Goal: Task Accomplishment & Management: Complete application form

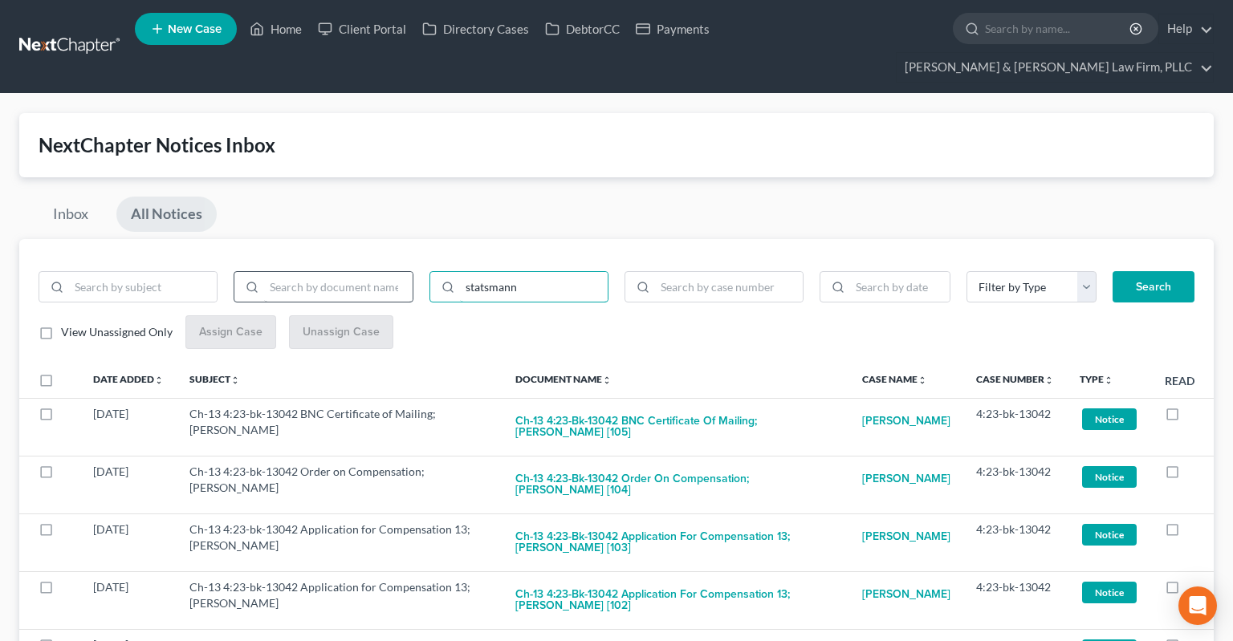
drag, startPoint x: 464, startPoint y: 255, endPoint x: 307, endPoint y: 245, distance: 157.7
click at [460, 272] on input "statsmann" at bounding box center [534, 287] width 148 height 31
click at [705, 272] on input "search" at bounding box center [729, 287] width 148 height 31
paste input "4:23-bk-13929"
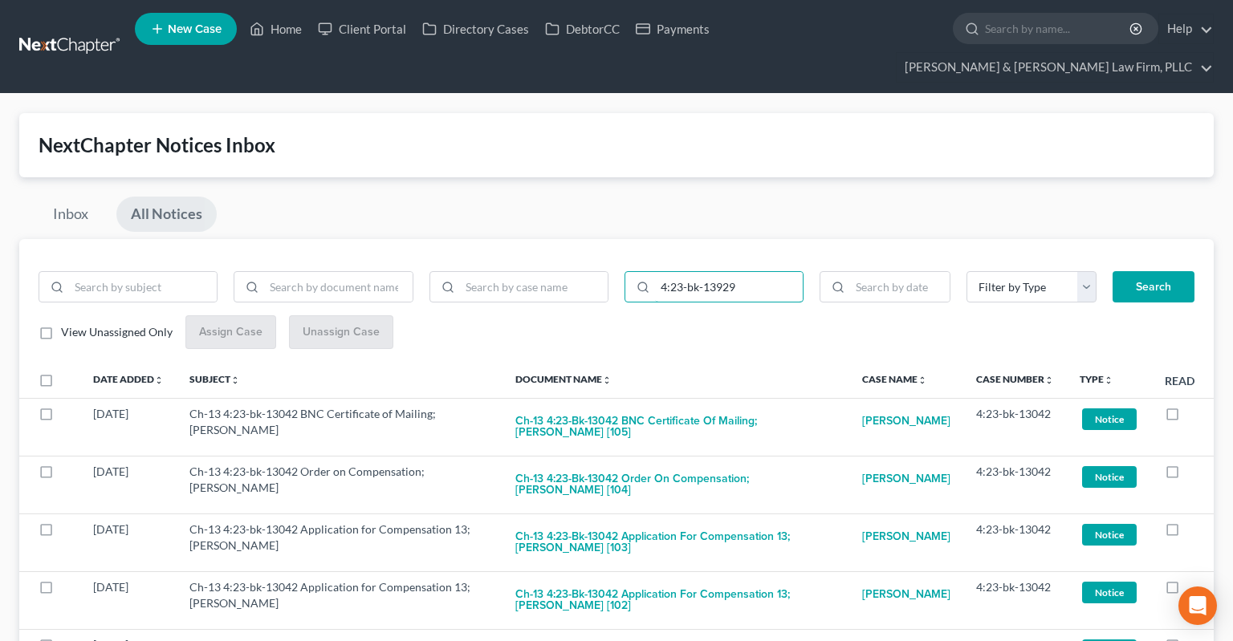
type input "4:23-bk-13929"
click at [1147, 271] on button "Search" at bounding box center [1154, 287] width 82 height 32
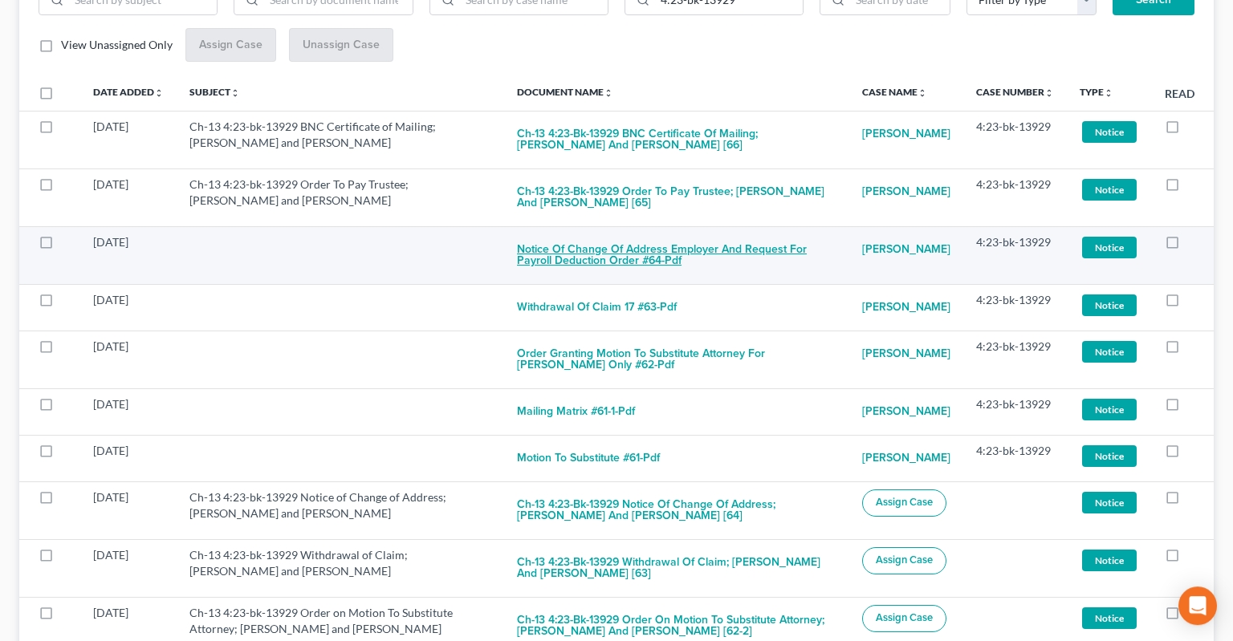
scroll to position [184, 0]
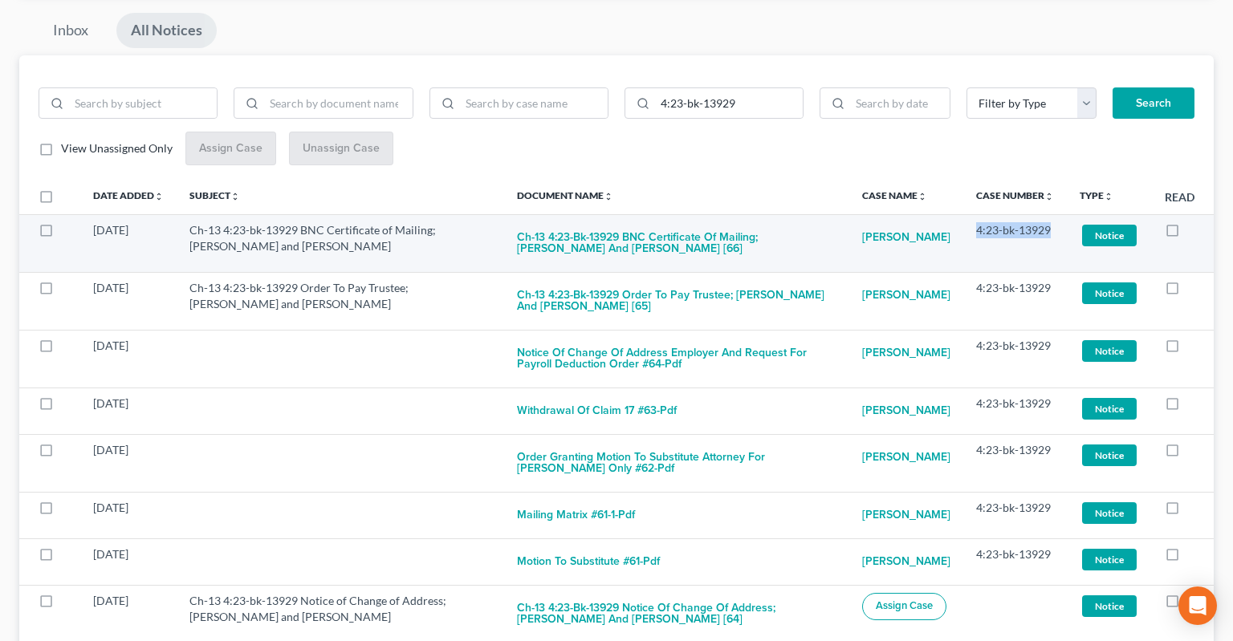
drag, startPoint x: 968, startPoint y: 201, endPoint x: 1052, endPoint y: 203, distance: 83.5
click at [1052, 214] on td "4:23-bk-13929" at bounding box center [1015, 243] width 104 height 58
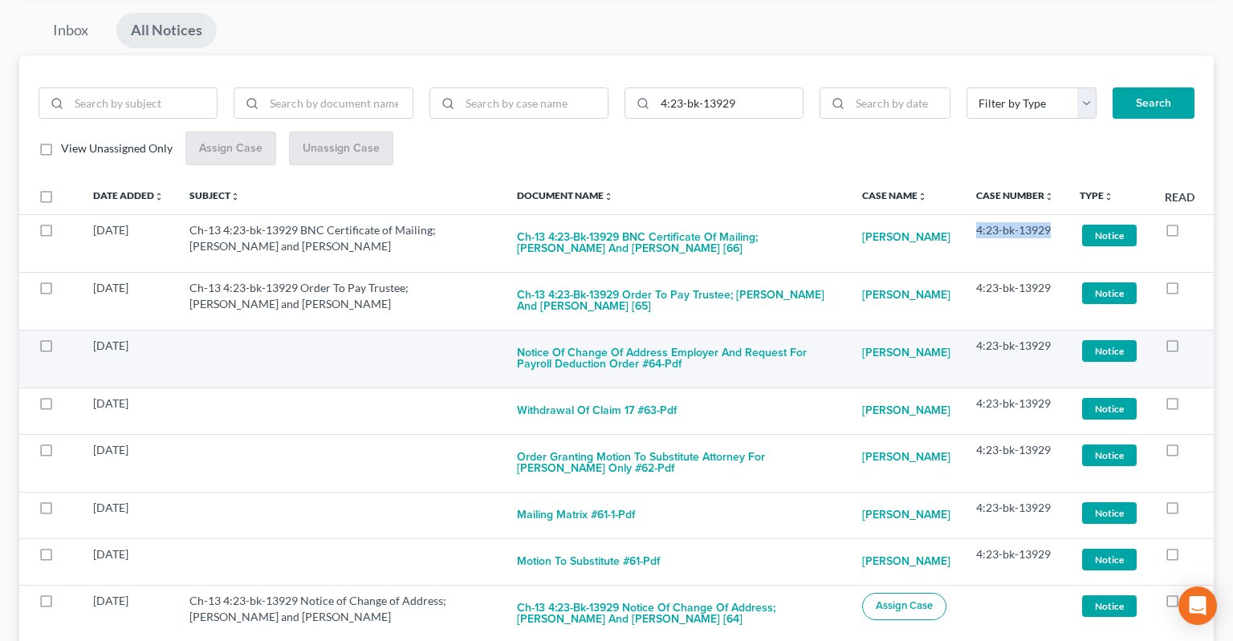
copy td "4:23-bk-13929"
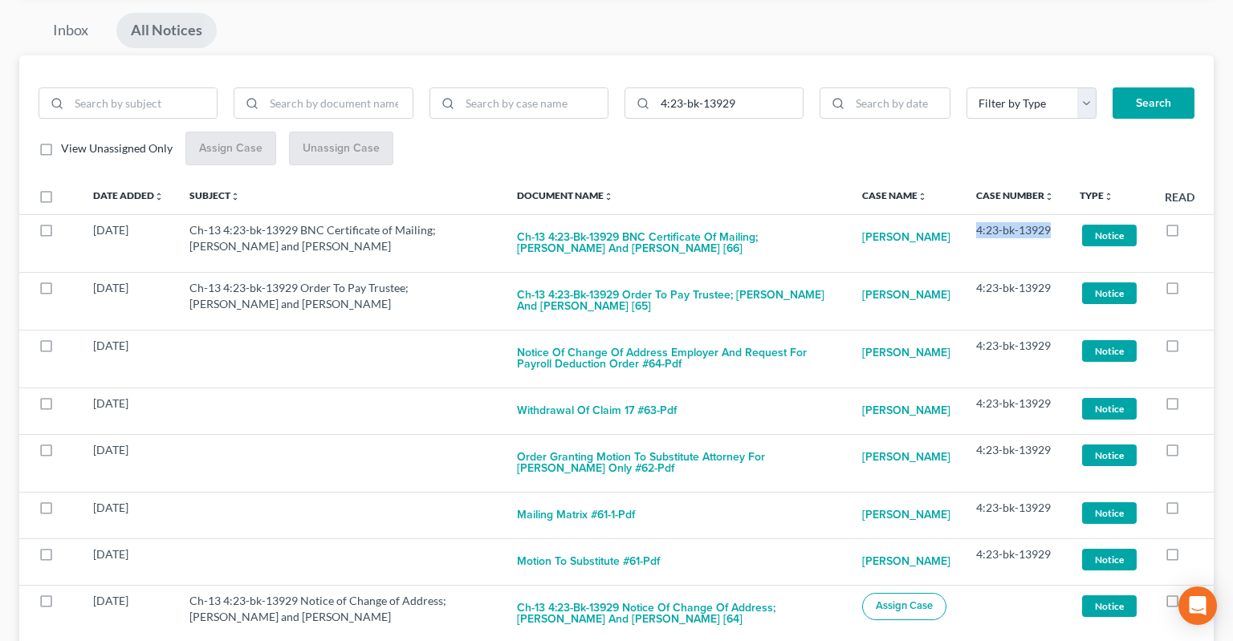
scroll to position [523, 0]
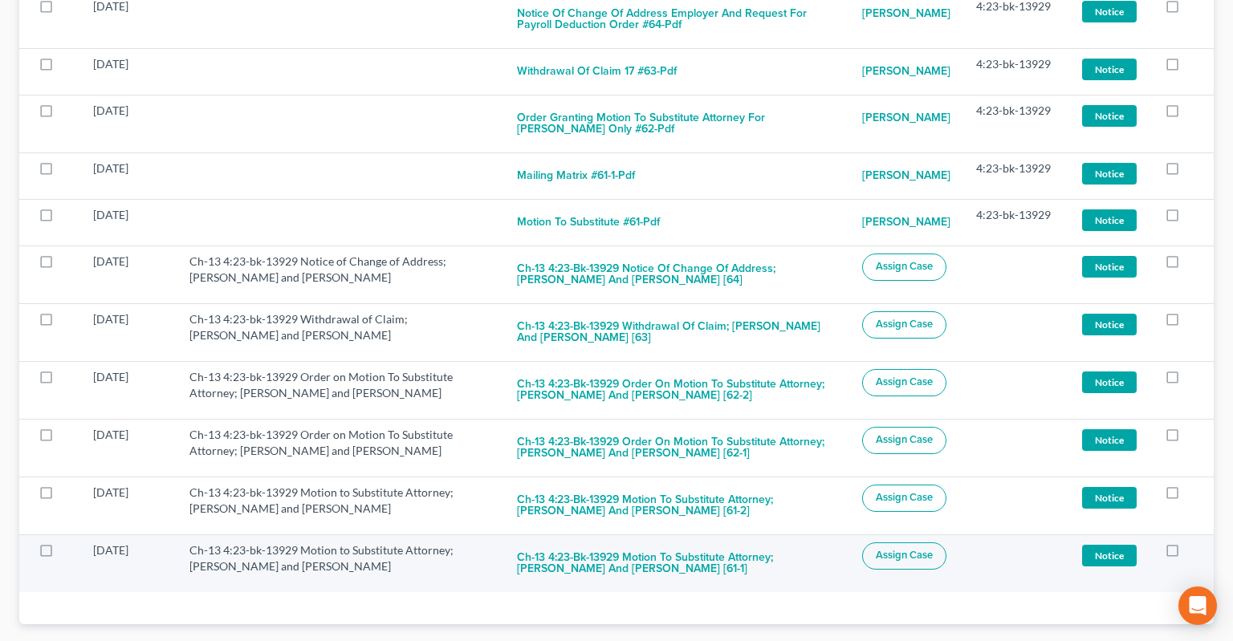
click at [889, 549] on span "Assign Case" at bounding box center [904, 555] width 57 height 13
checkbox input "true"
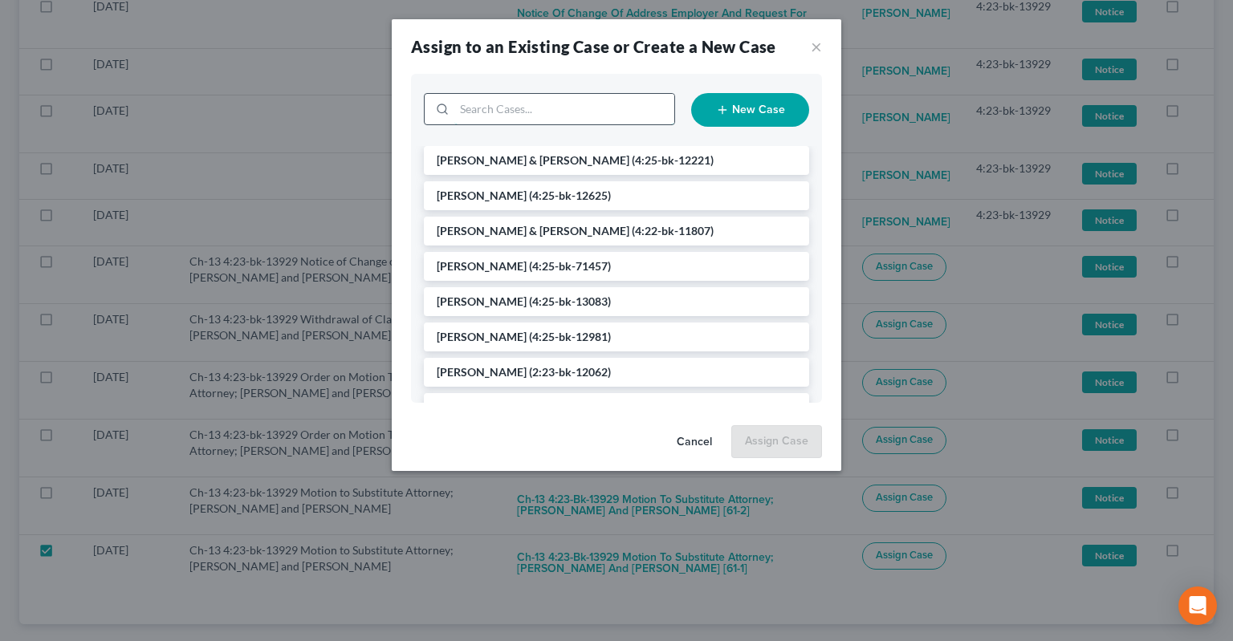
click at [589, 117] on input "search" at bounding box center [564, 109] width 220 height 31
paste input "4:23-bk-13929"
type input "4:23-bk-13929"
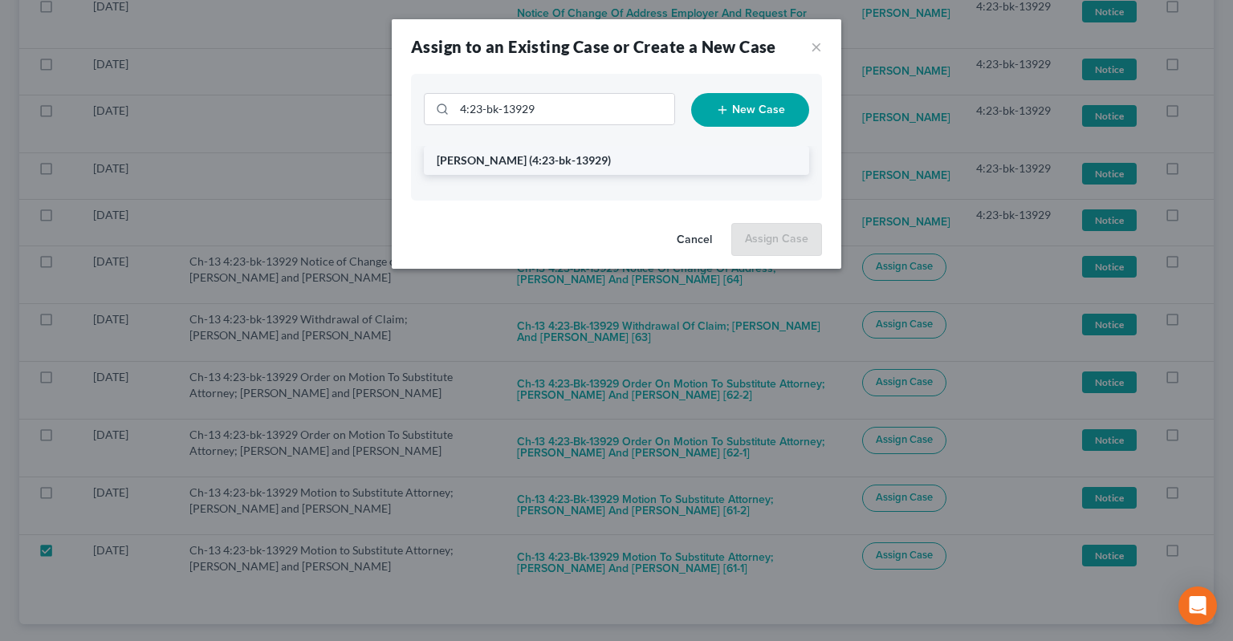
click at [577, 159] on span "(4:23-bk-13929)" at bounding box center [570, 160] width 82 height 14
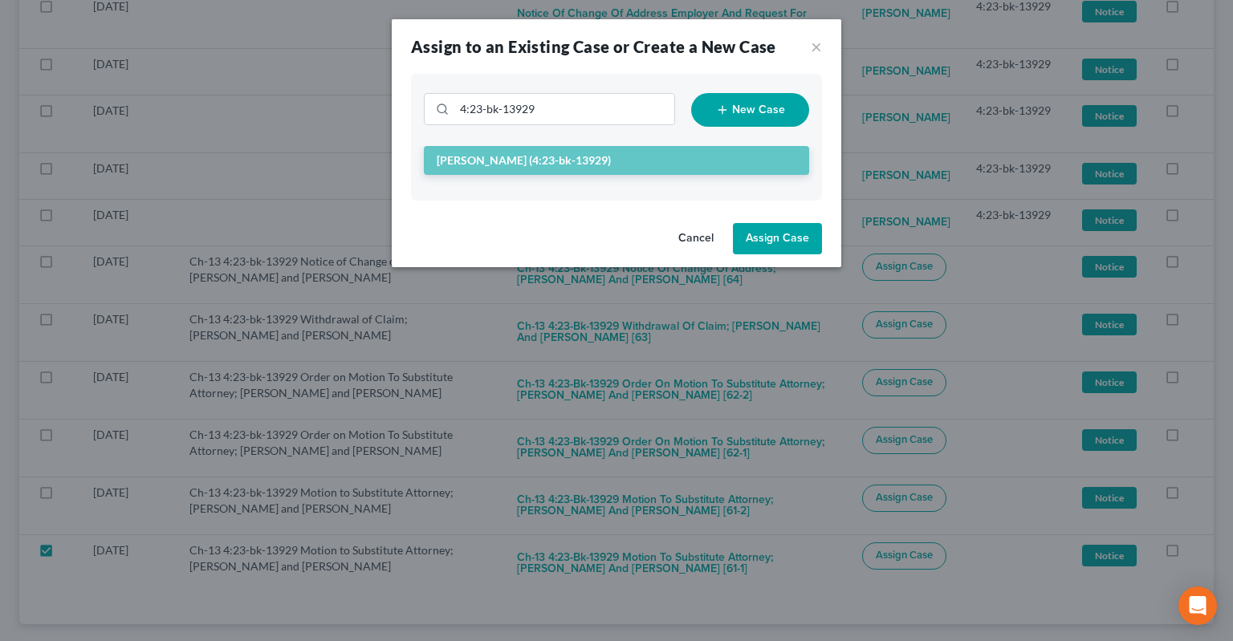
click at [772, 247] on button "Assign Case" at bounding box center [777, 239] width 89 height 32
checkbox input "false"
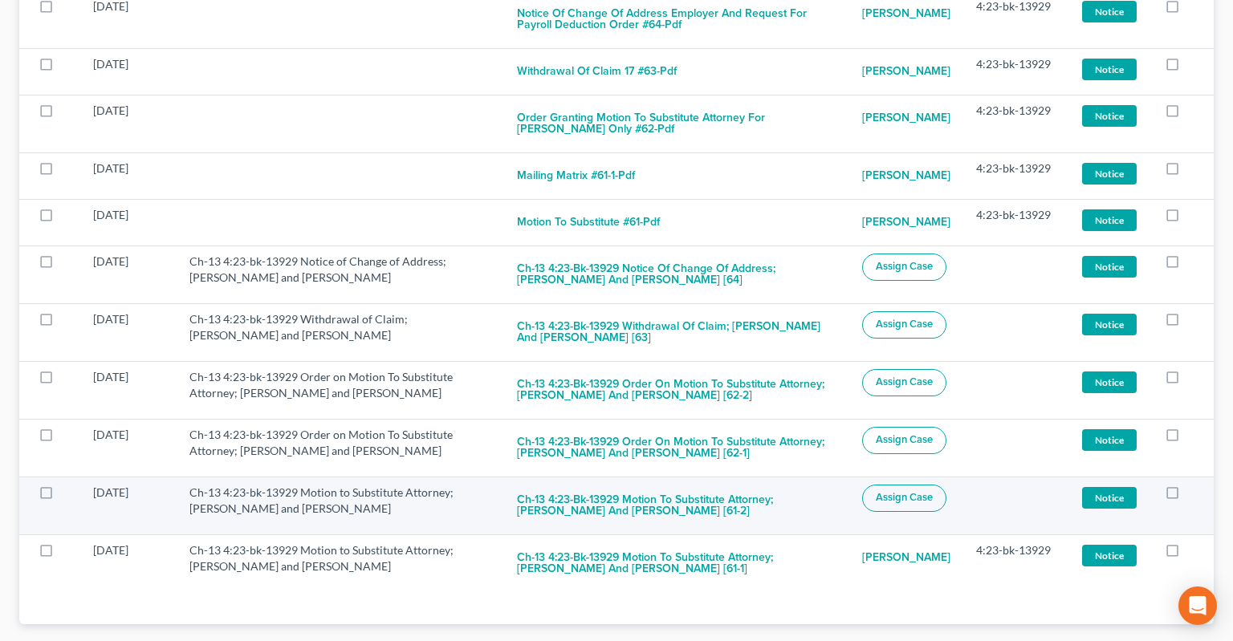
click at [913, 491] on span "Assign Case" at bounding box center [904, 497] width 57 height 13
checkbox input "true"
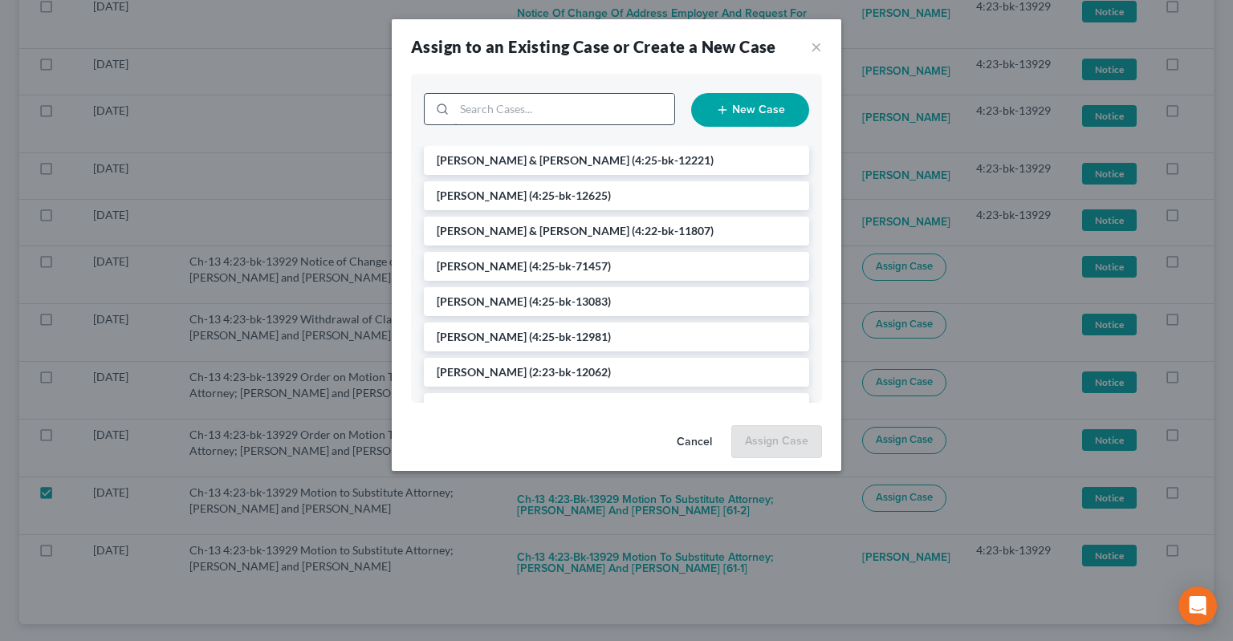
click at [574, 115] on input "search" at bounding box center [564, 109] width 220 height 31
paste input "4:23-bk-13929"
type input "4:23-bk-13929"
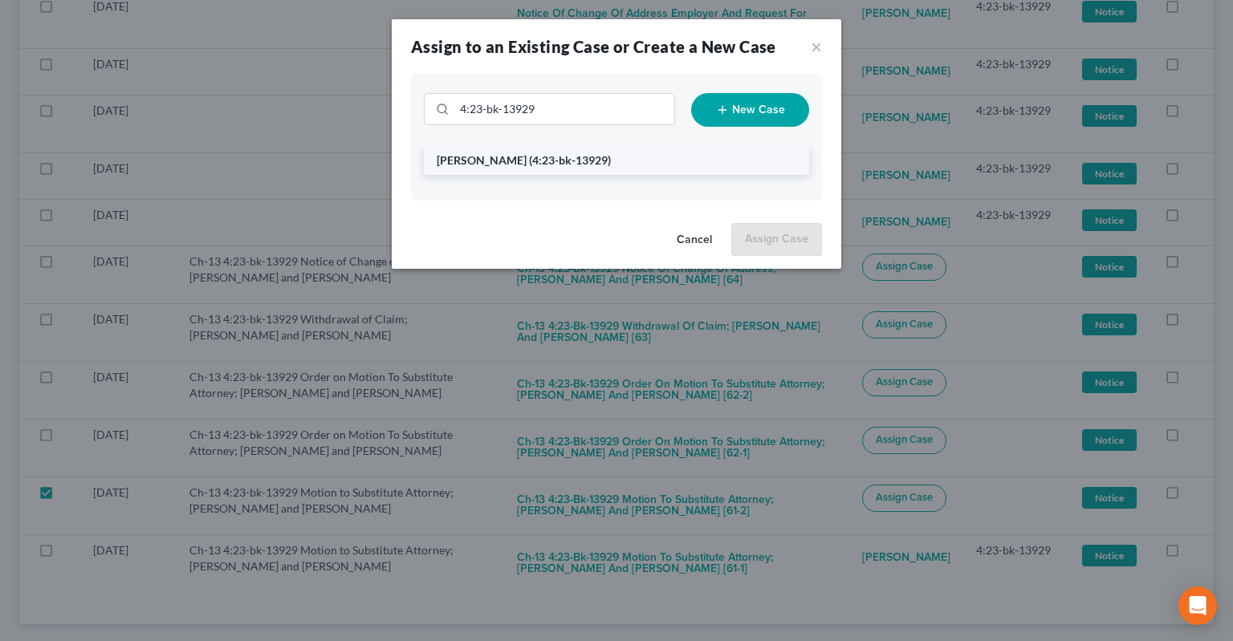
click at [698, 157] on li "[PERSON_NAME] (4:23-bk-13929)" at bounding box center [616, 160] width 385 height 29
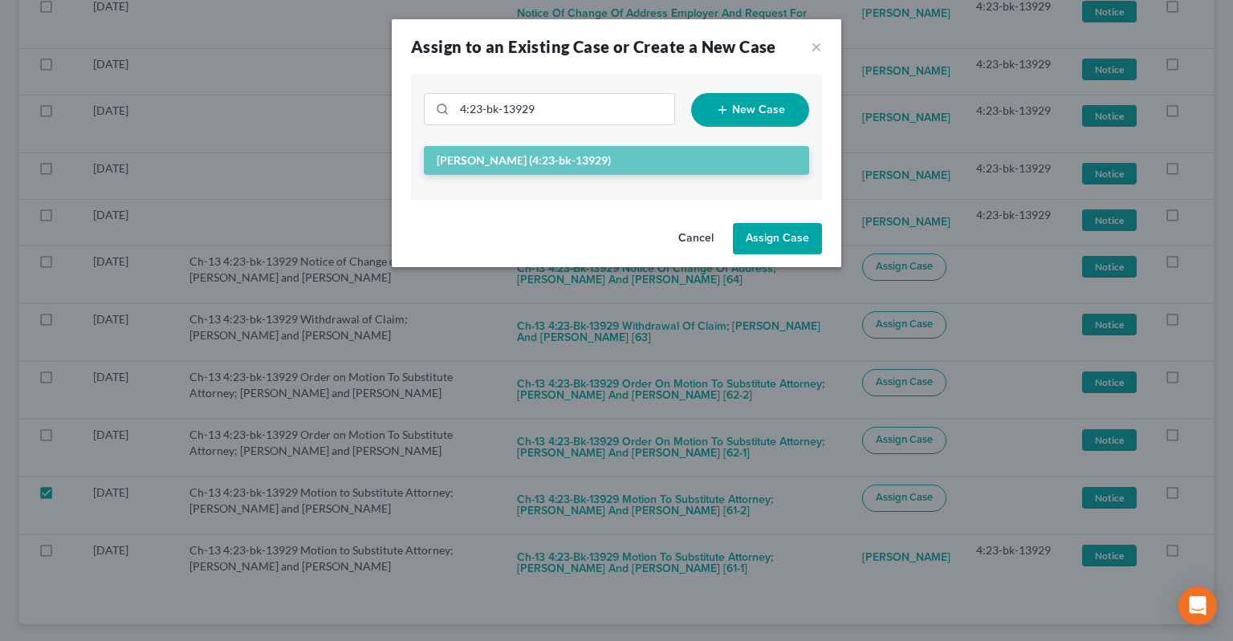
click at [775, 238] on button "Assign Case" at bounding box center [777, 239] width 89 height 32
checkbox input "false"
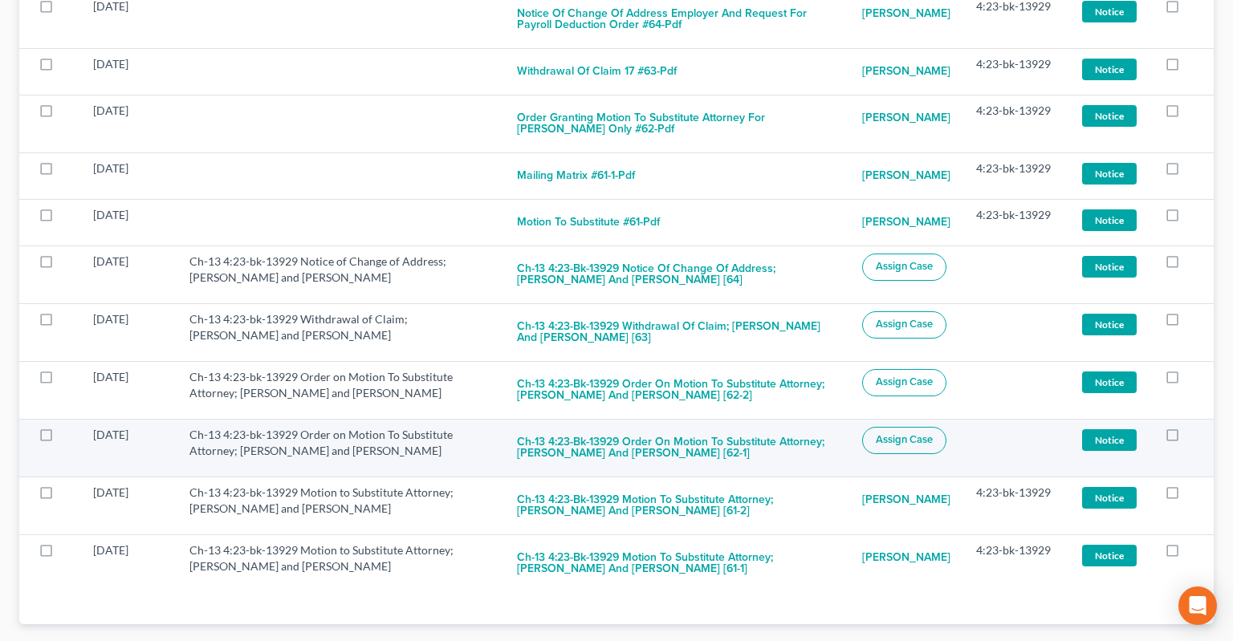
click at [884, 433] on span "Assign Case" at bounding box center [904, 439] width 57 height 13
checkbox input "true"
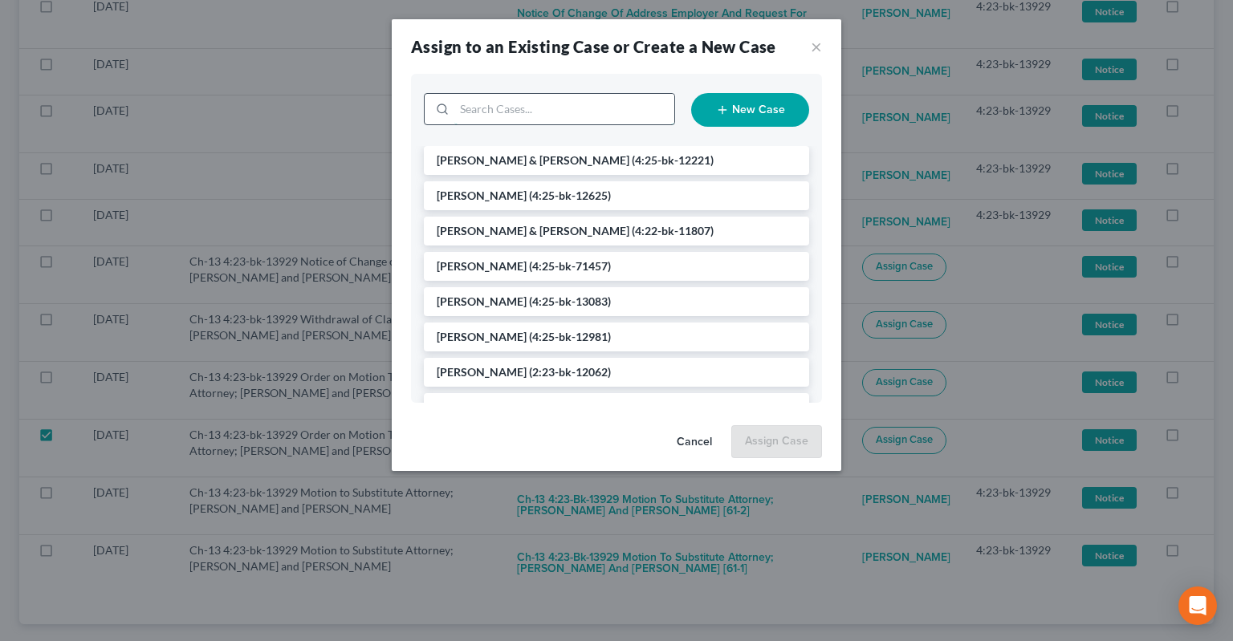
click at [536, 116] on input "search" at bounding box center [564, 109] width 220 height 31
type input "[PERSON_NAME]"
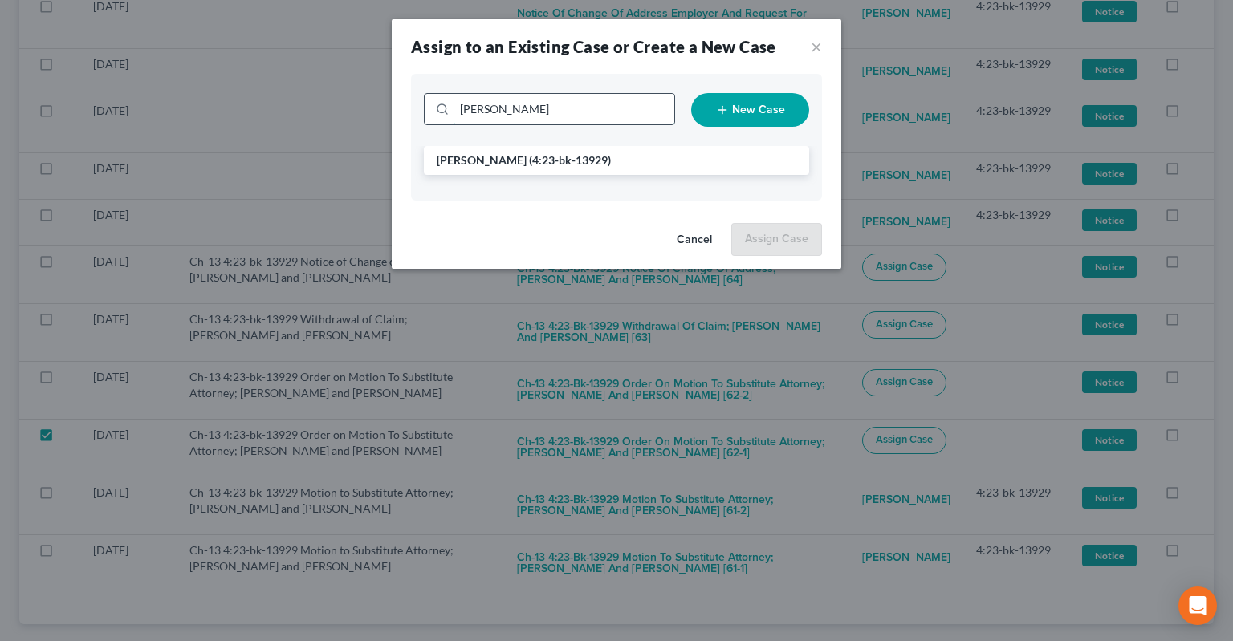
click at [509, 121] on input "[PERSON_NAME]" at bounding box center [564, 109] width 220 height 31
type input "[PERSON_NAME]"
drag, startPoint x: 433, startPoint y: 111, endPoint x: 283, endPoint y: 101, distance: 150.4
click at [454, 104] on input "[PERSON_NAME]" at bounding box center [564, 109] width 220 height 31
drag, startPoint x: 536, startPoint y: 161, endPoint x: 579, endPoint y: 188, distance: 50.5
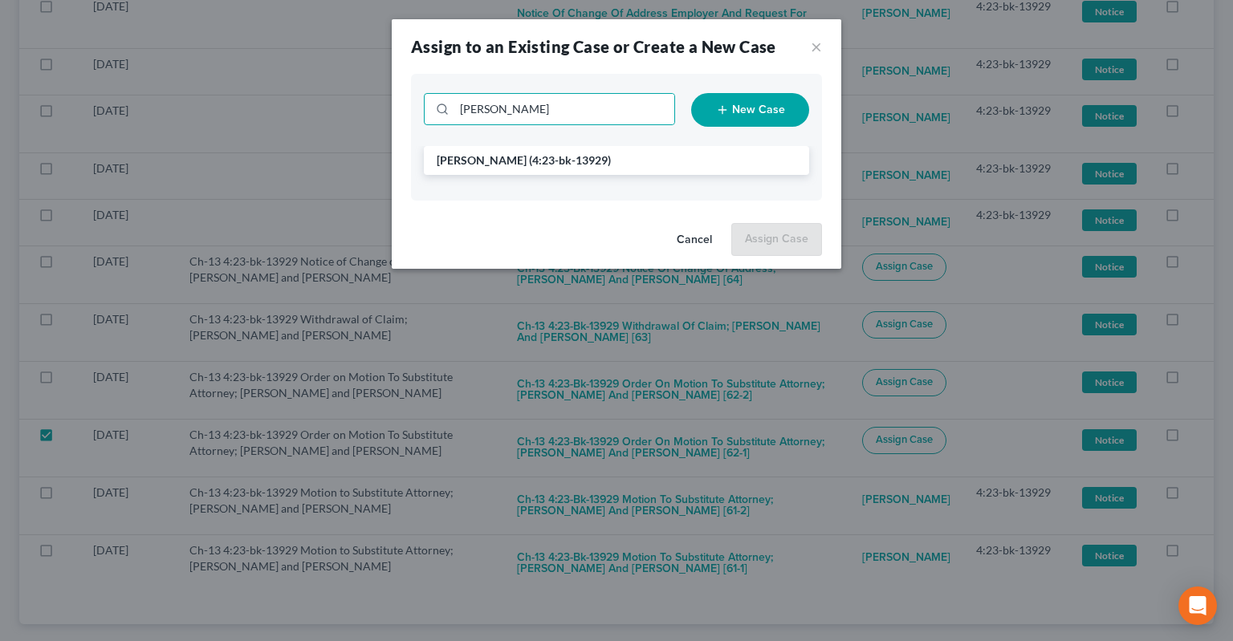
click at [535, 161] on span "(4:23-bk-13929)" at bounding box center [570, 160] width 82 height 14
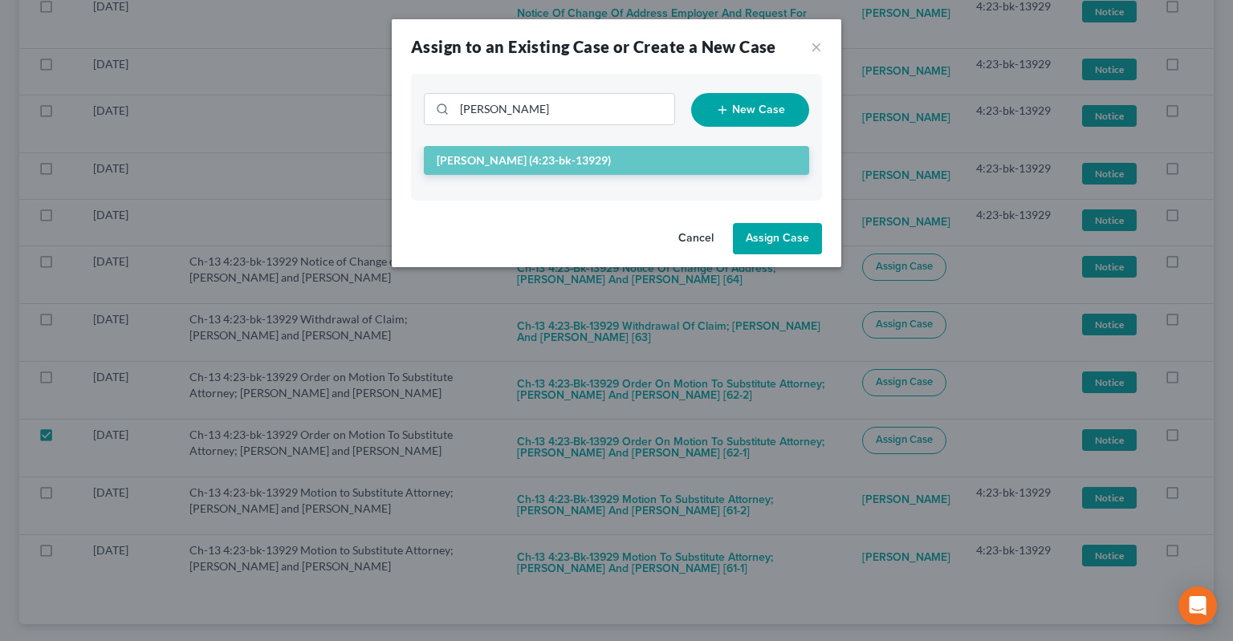
click at [808, 236] on button "Assign Case" at bounding box center [777, 239] width 89 height 32
checkbox input "false"
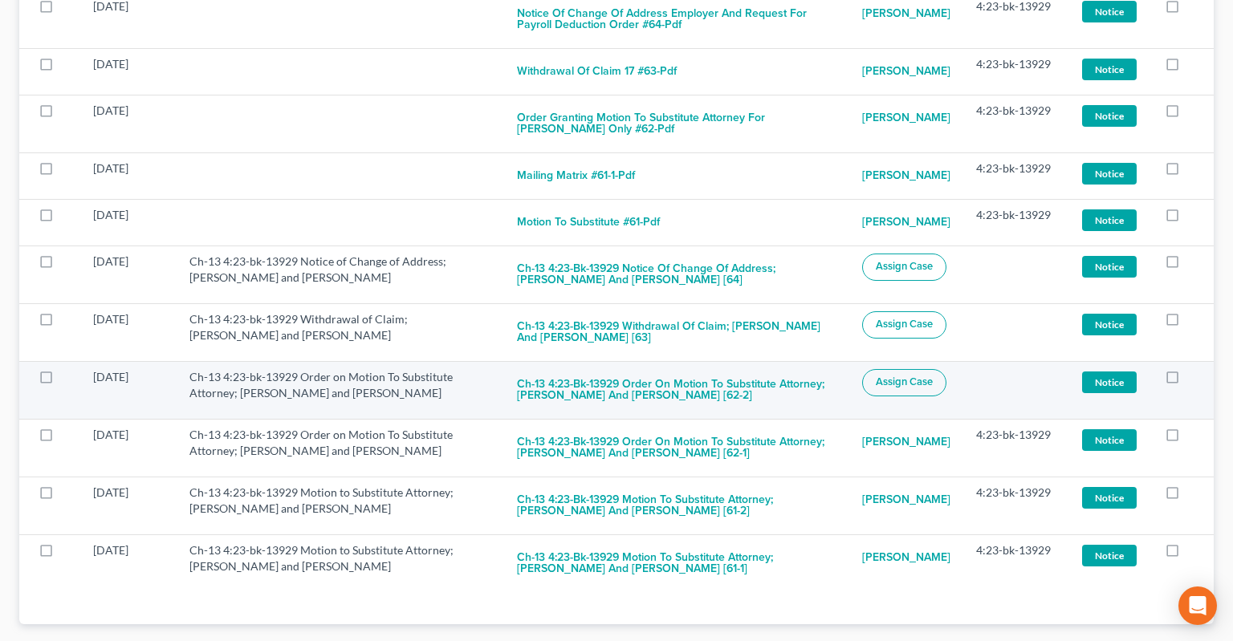
click at [930, 369] on button "Assign Case" at bounding box center [904, 382] width 84 height 27
checkbox input "true"
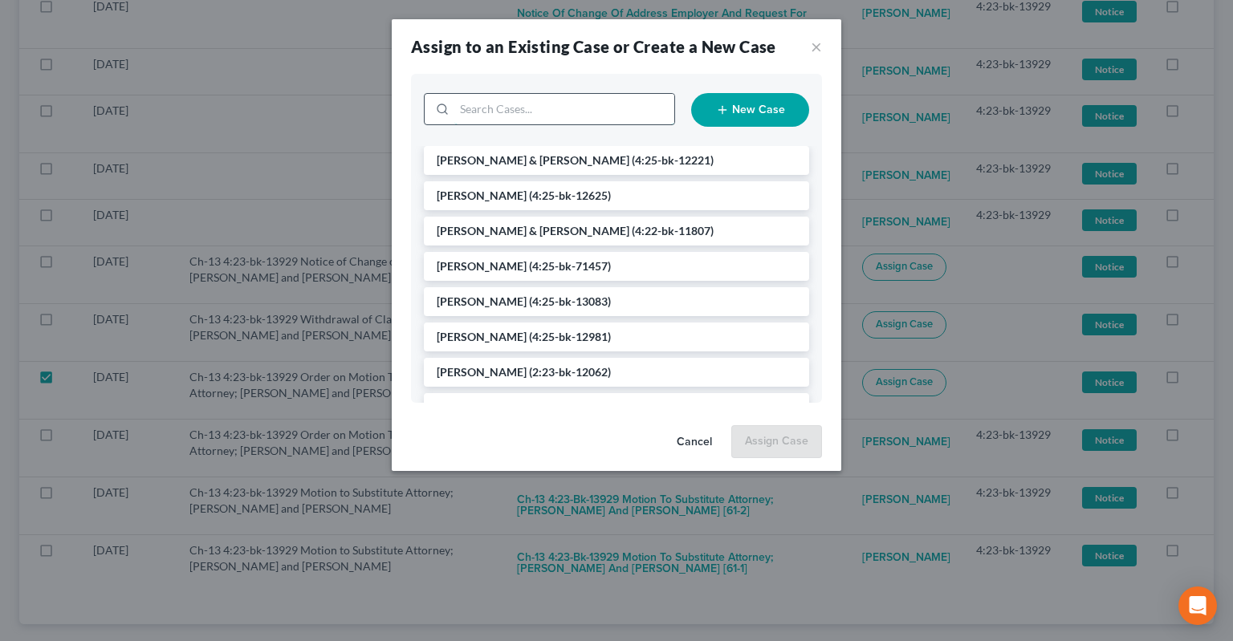
click at [544, 112] on input "search" at bounding box center [564, 109] width 220 height 31
paste input "[PERSON_NAME]"
type input "[PERSON_NAME]"
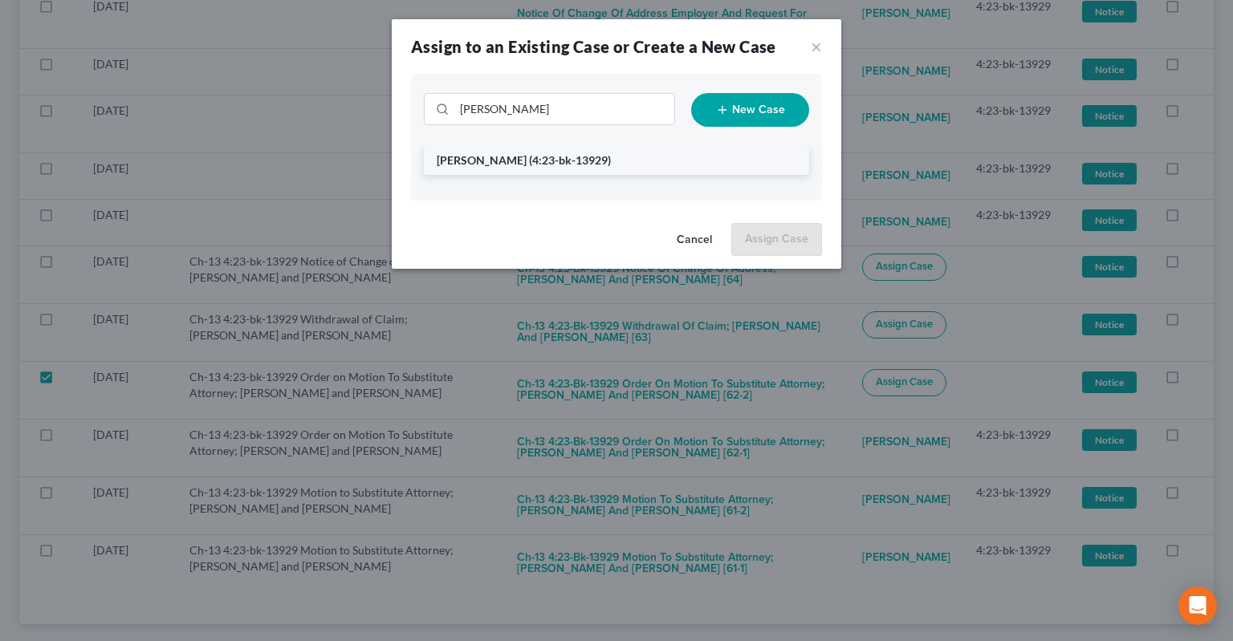
click at [539, 159] on span "(4:23-bk-13929)" at bounding box center [570, 160] width 82 height 14
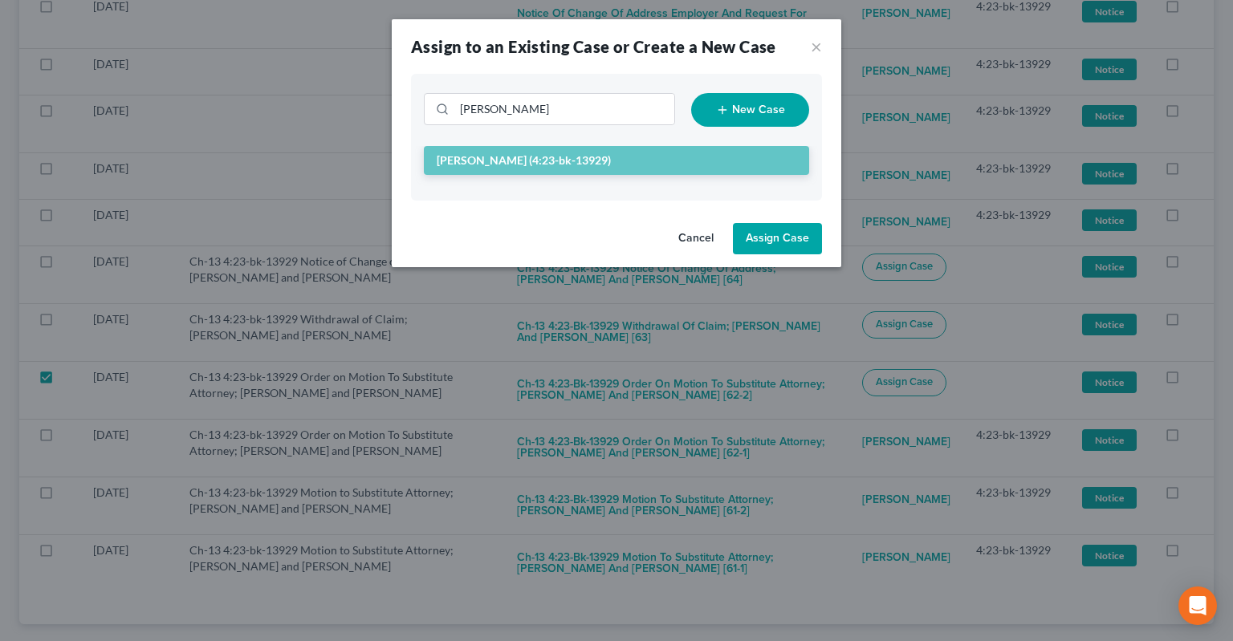
click at [773, 240] on button "Assign Case" at bounding box center [777, 239] width 89 height 32
checkbox input "false"
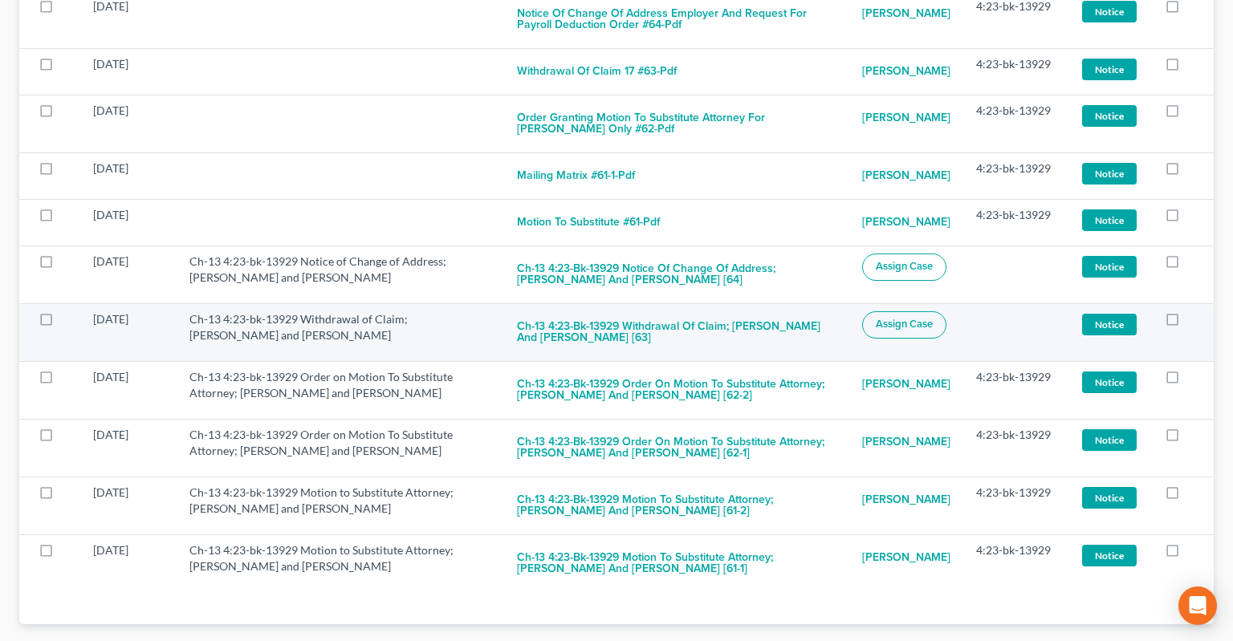
click at [898, 318] on span "Assign Case" at bounding box center [904, 324] width 57 height 13
checkbox input "true"
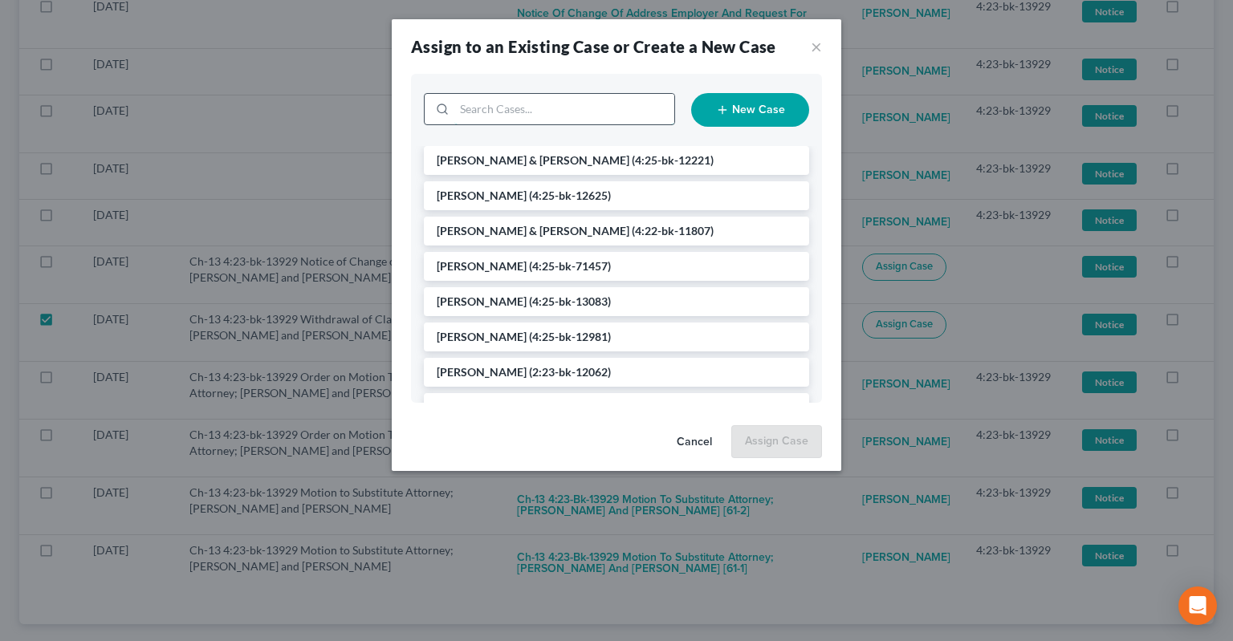
click at [523, 113] on input "search" at bounding box center [564, 109] width 220 height 31
paste input "[PERSON_NAME]"
type input "[PERSON_NAME]"
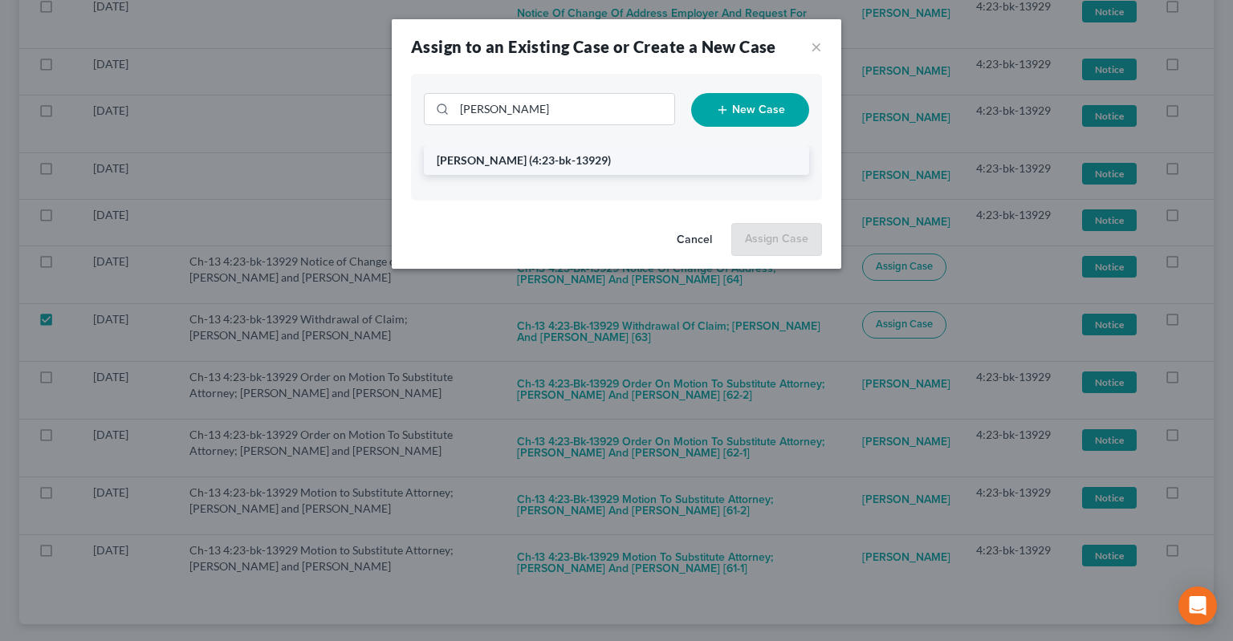
click at [547, 149] on li "[PERSON_NAME] (4:23-bk-13929)" at bounding box center [616, 160] width 385 height 29
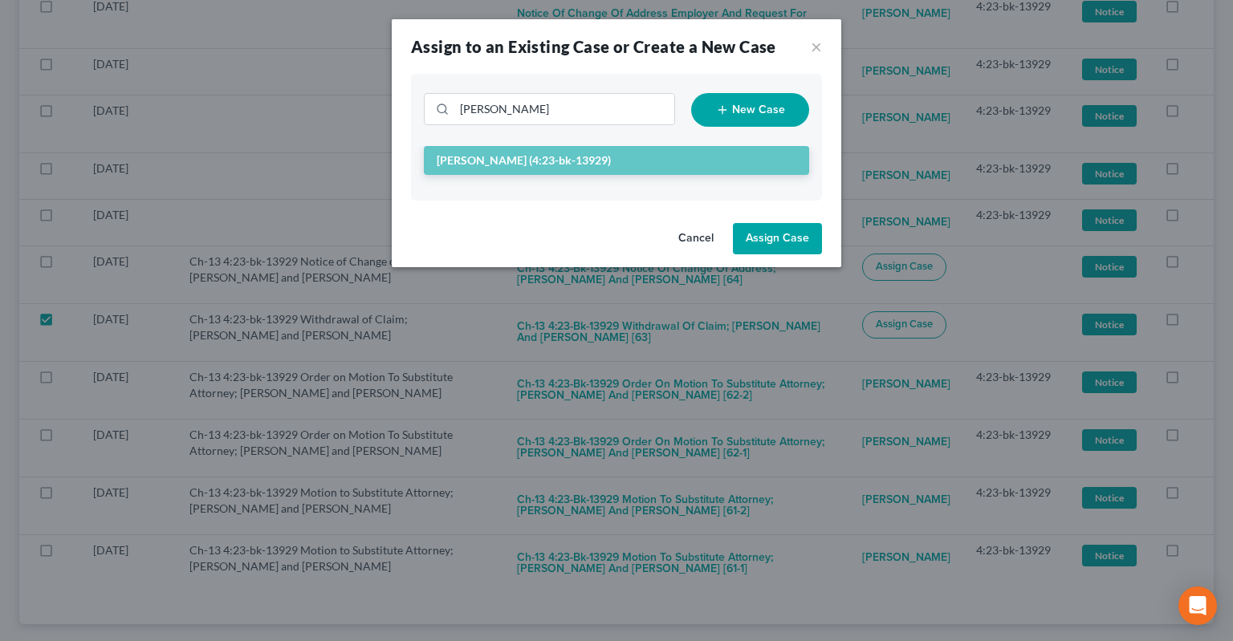
click at [771, 242] on button "Assign Case" at bounding box center [777, 239] width 89 height 32
checkbox input "false"
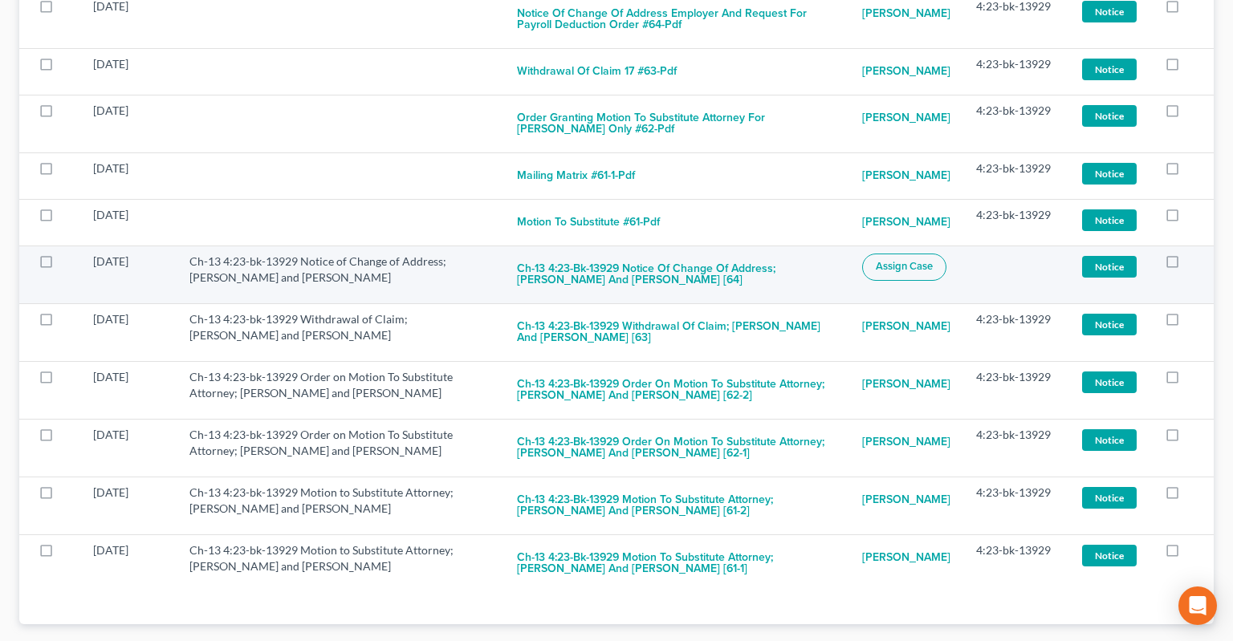
click at [915, 254] on button "Assign Case" at bounding box center [904, 267] width 84 height 27
checkbox input "true"
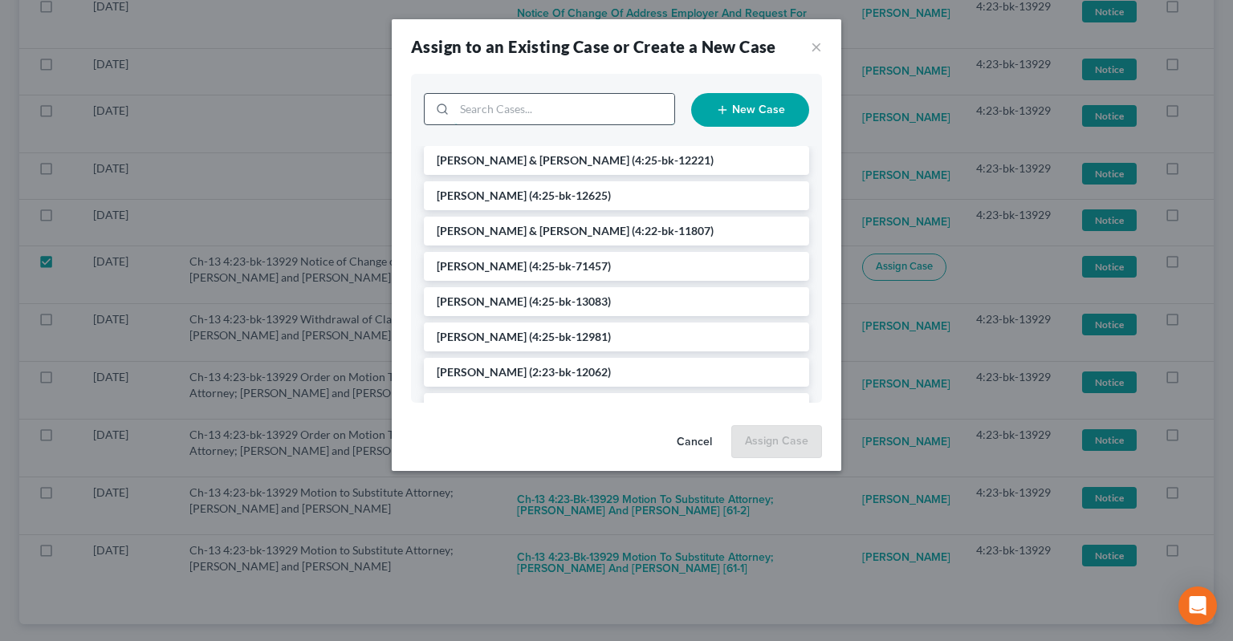
click at [547, 117] on input "search" at bounding box center [564, 109] width 220 height 31
paste input "[PERSON_NAME]"
type input "[PERSON_NAME]"
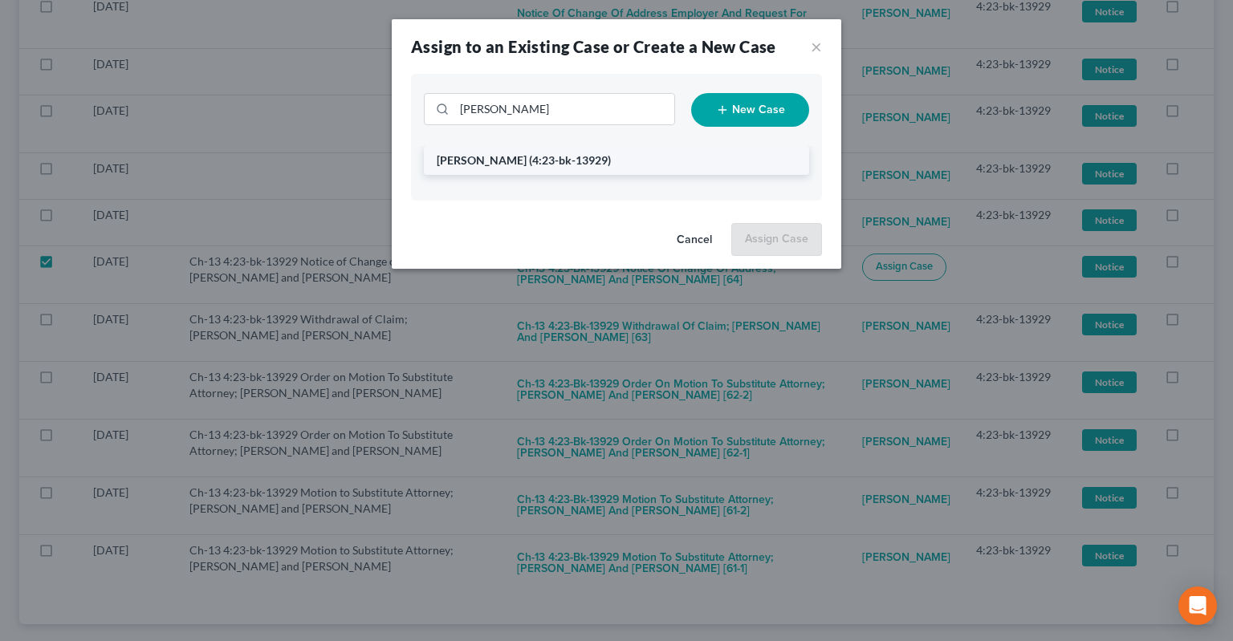
drag, startPoint x: 562, startPoint y: 146, endPoint x: 560, endPoint y: 157, distance: 10.6
click at [562, 148] on li "[PERSON_NAME] (4:23-bk-13929)" at bounding box center [616, 160] width 385 height 29
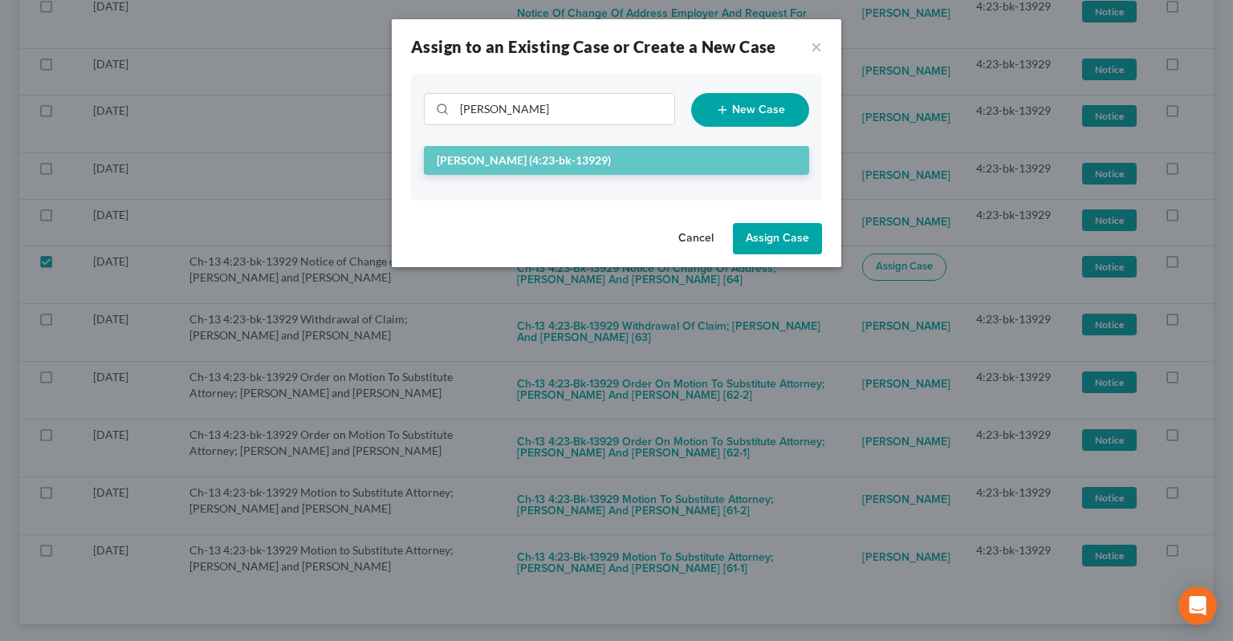
click at [560, 159] on span "(4:23-bk-13929)" at bounding box center [570, 160] width 82 height 14
click at [769, 252] on button "Assign Case" at bounding box center [777, 239] width 89 height 32
checkbox input "false"
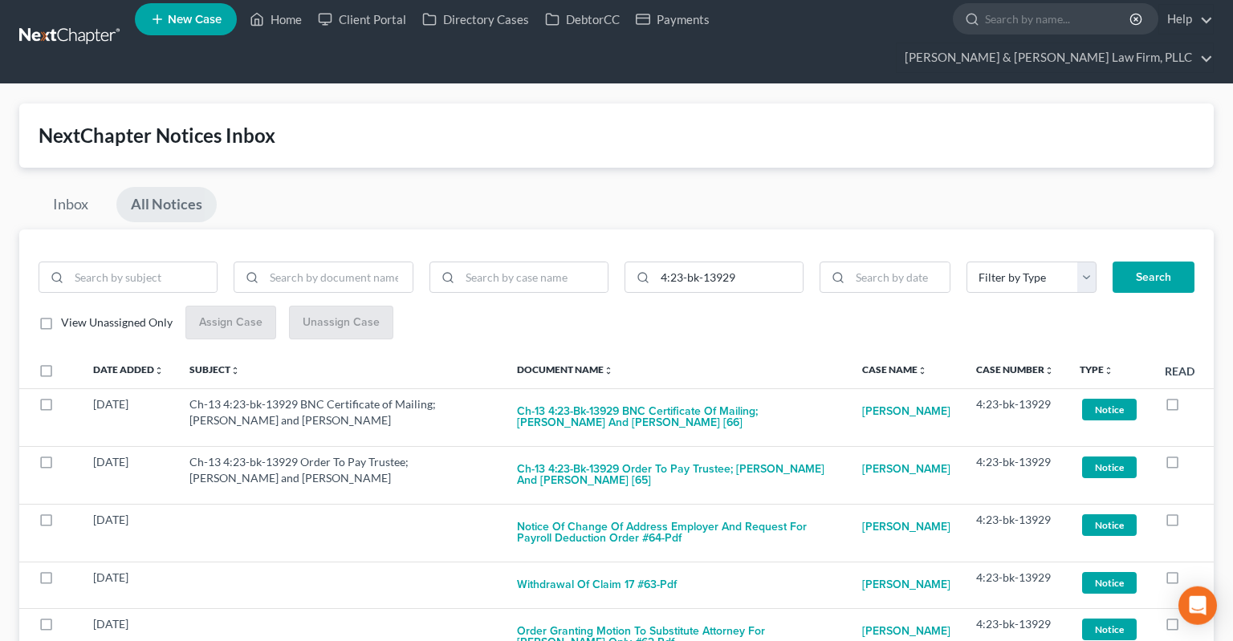
scroll to position [0, 0]
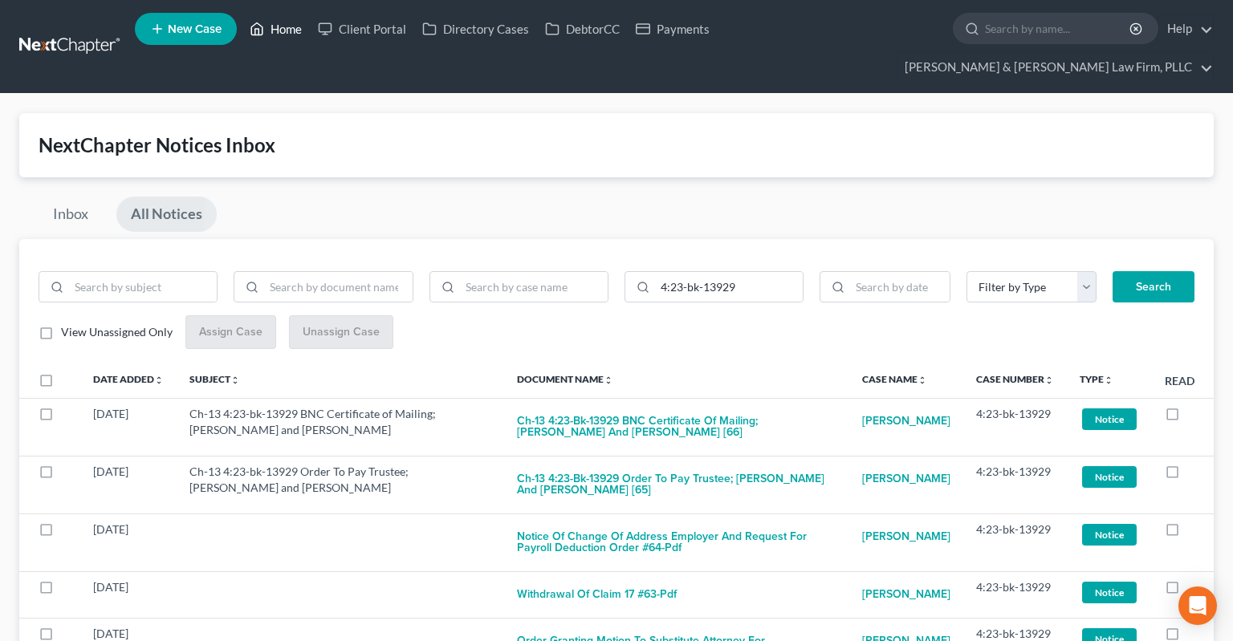
click at [279, 39] on link "Home" at bounding box center [276, 28] width 68 height 29
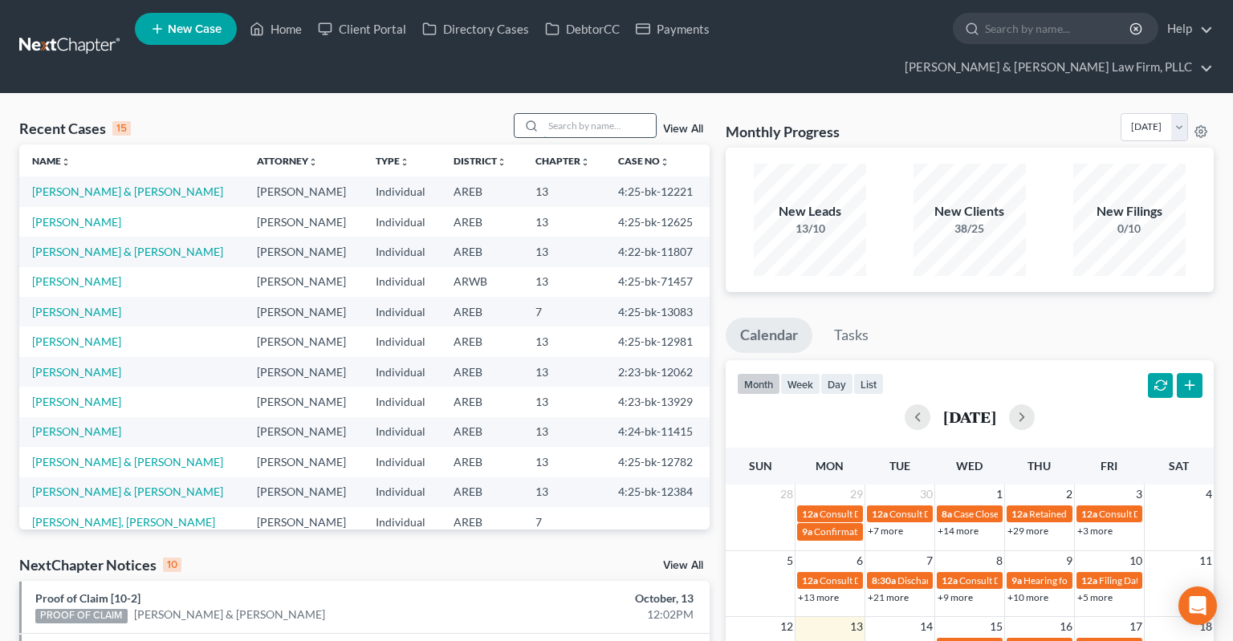
click at [561, 114] on input "search" at bounding box center [599, 125] width 112 height 23
paste input "[PERSON_NAME]"
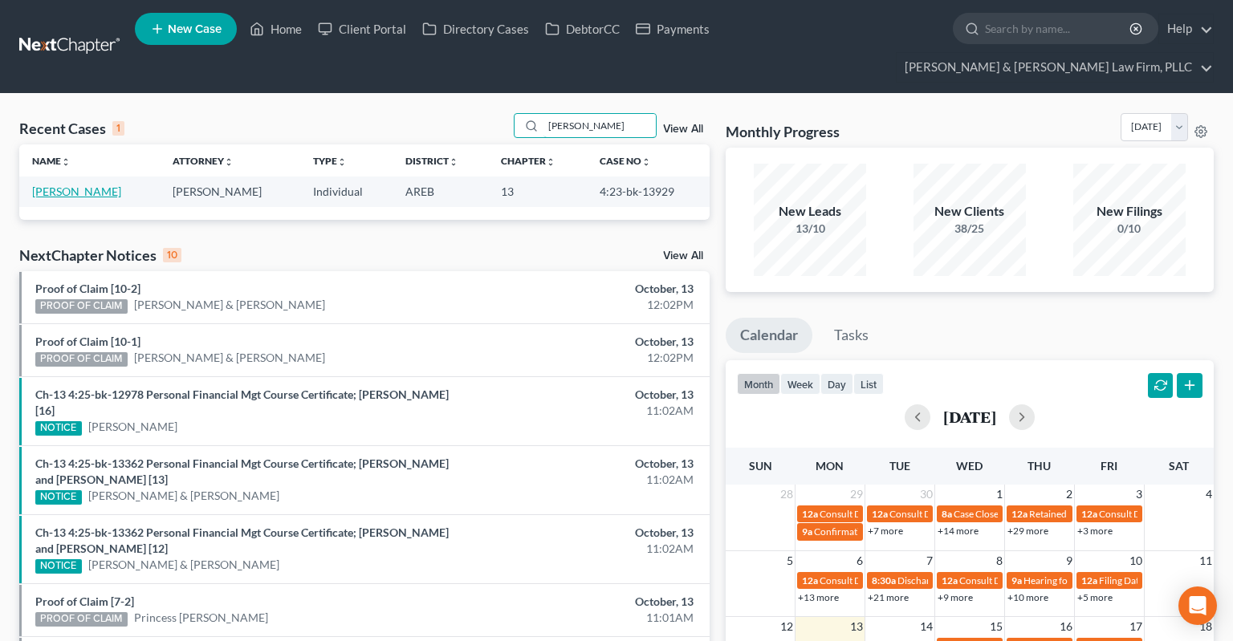
type input "[PERSON_NAME]"
click at [67, 185] on link "[PERSON_NAME]" at bounding box center [76, 192] width 89 height 14
select select "1"
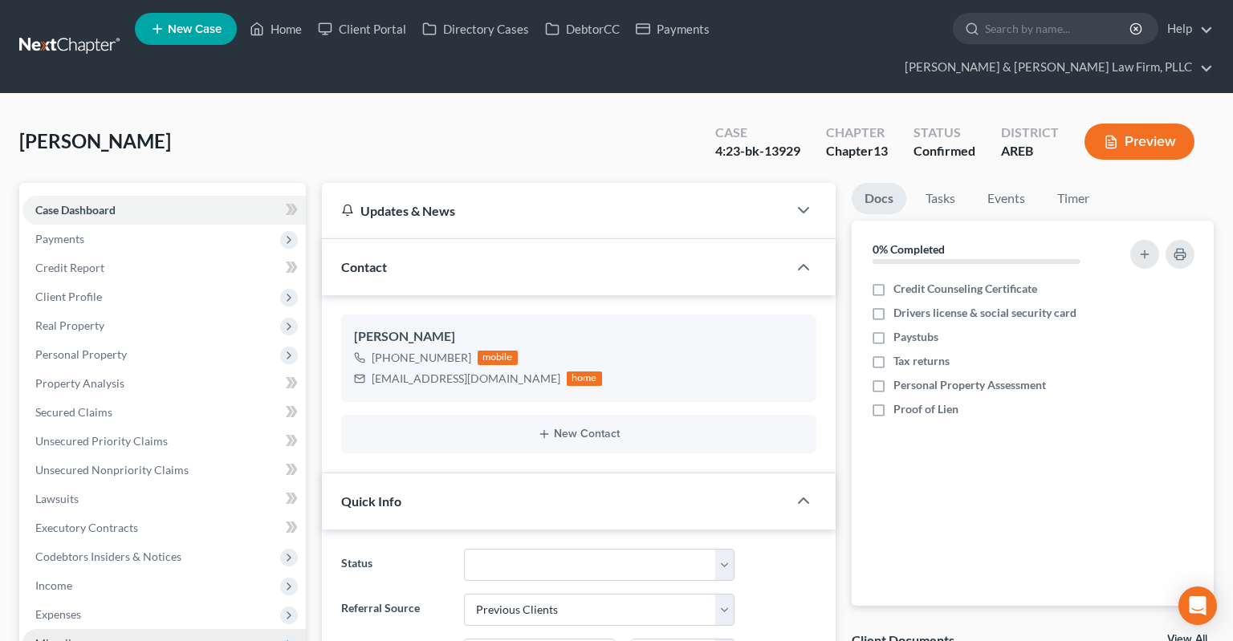
scroll to position [339, 0]
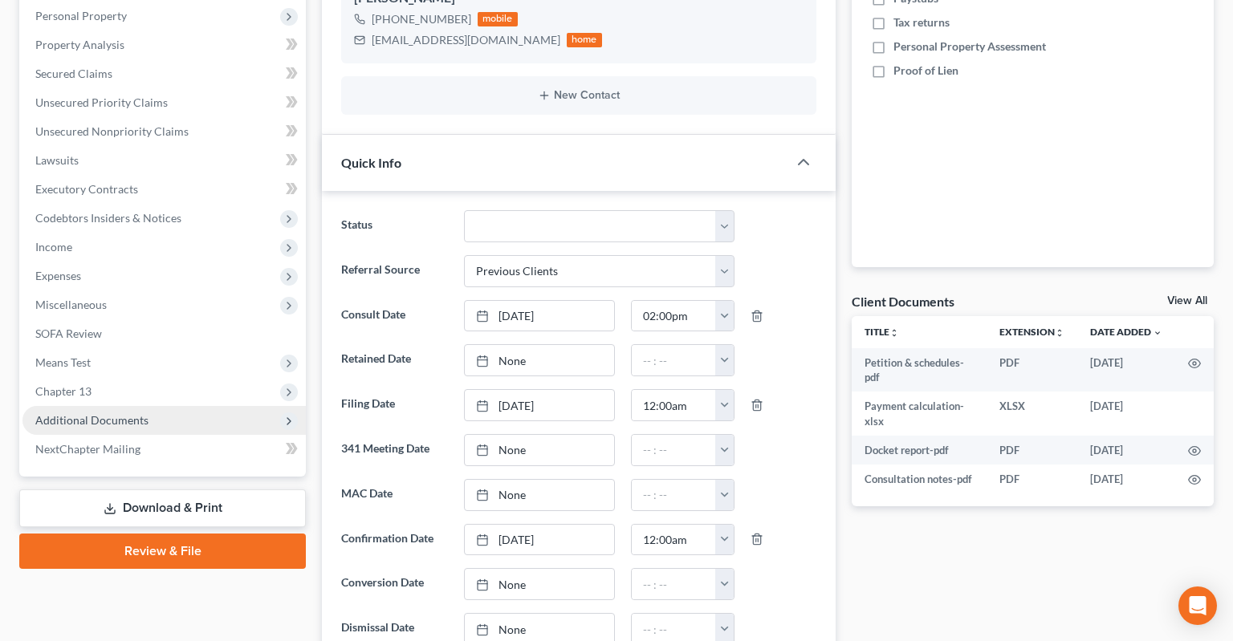
click at [156, 406] on span "Additional Documents" at bounding box center [163, 420] width 283 height 29
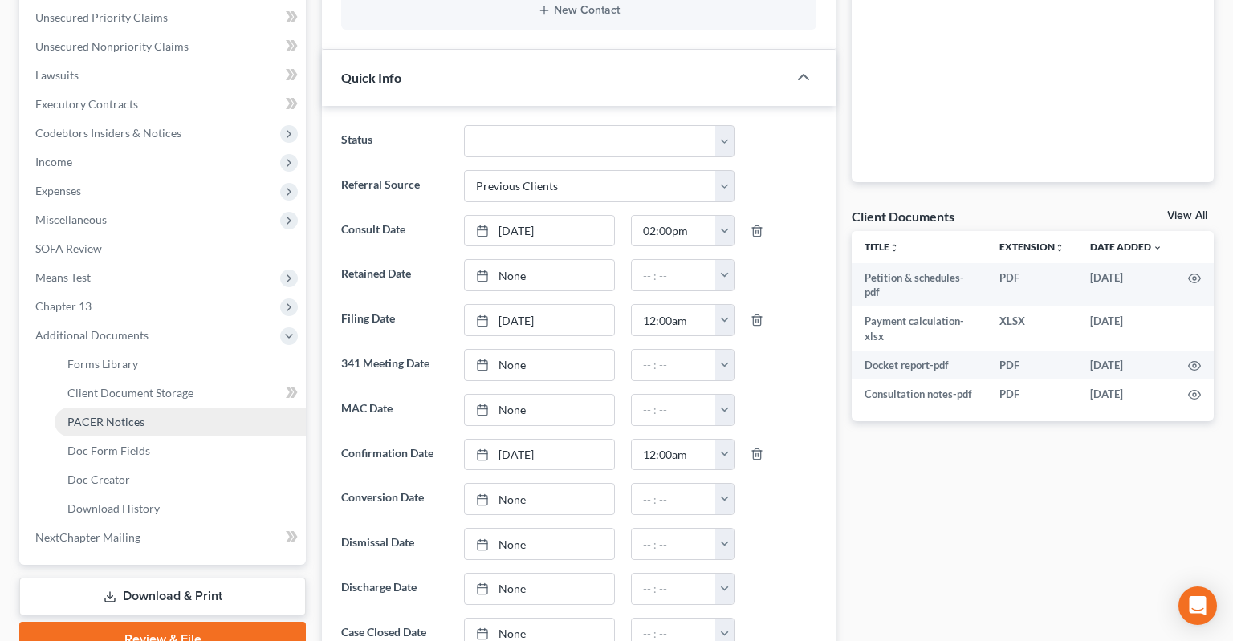
click at [197, 408] on link "PACER Notices" at bounding box center [180, 422] width 251 height 29
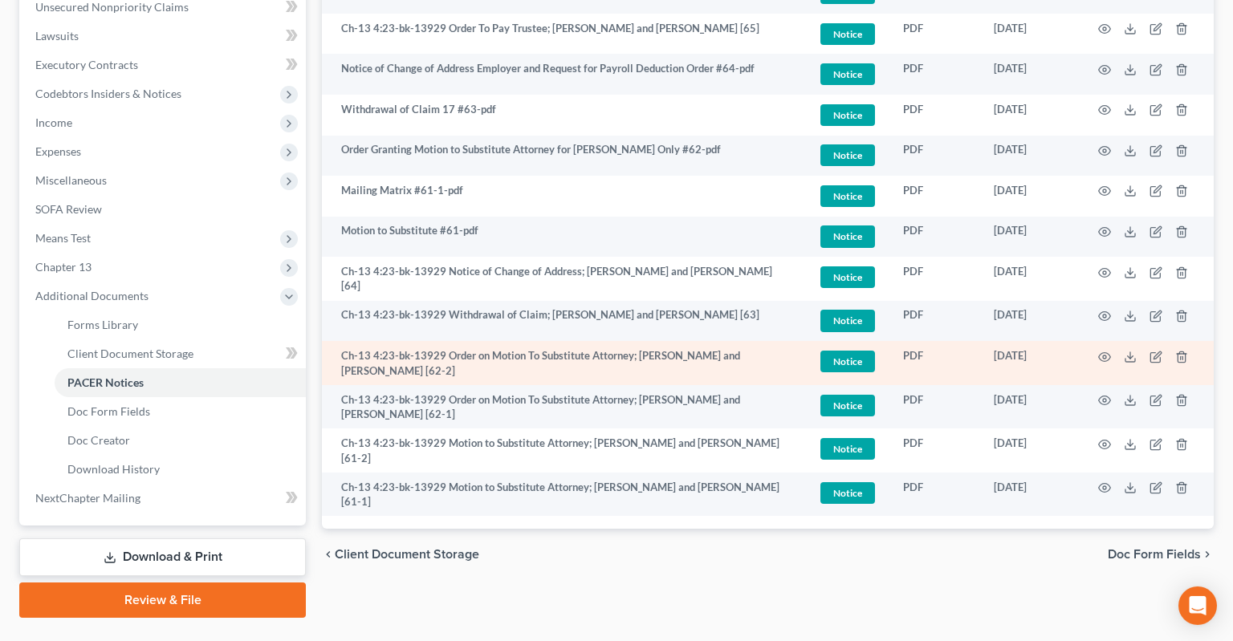
scroll to position [385, 0]
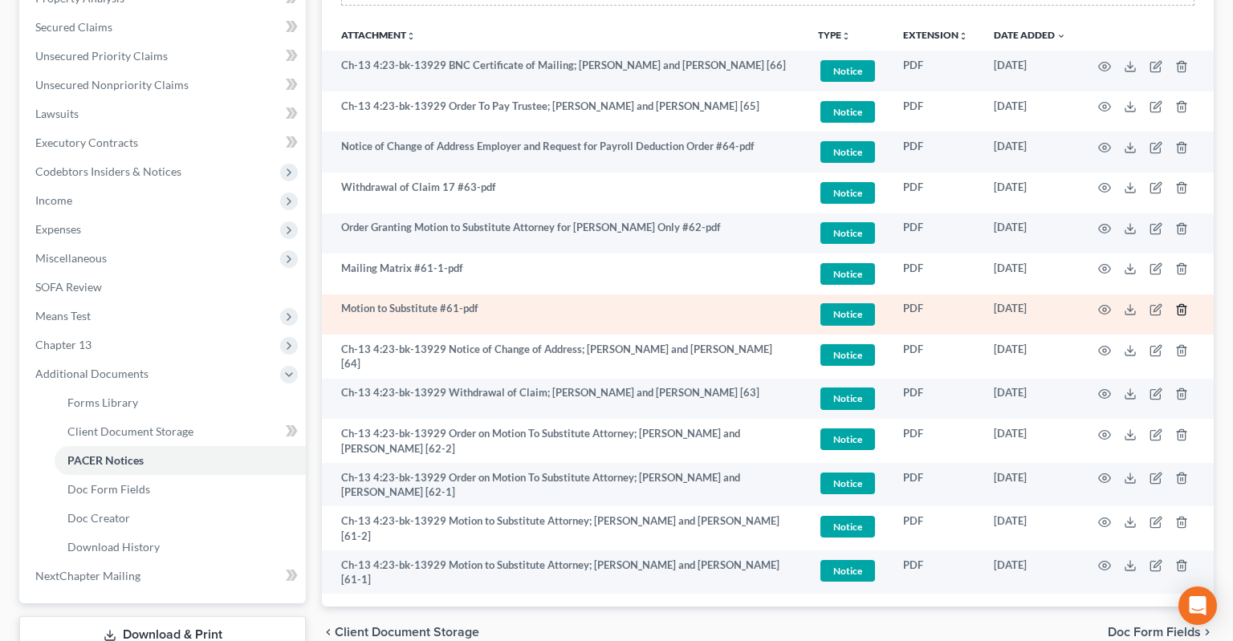
click at [1180, 303] on icon "button" at bounding box center [1181, 309] width 13 height 13
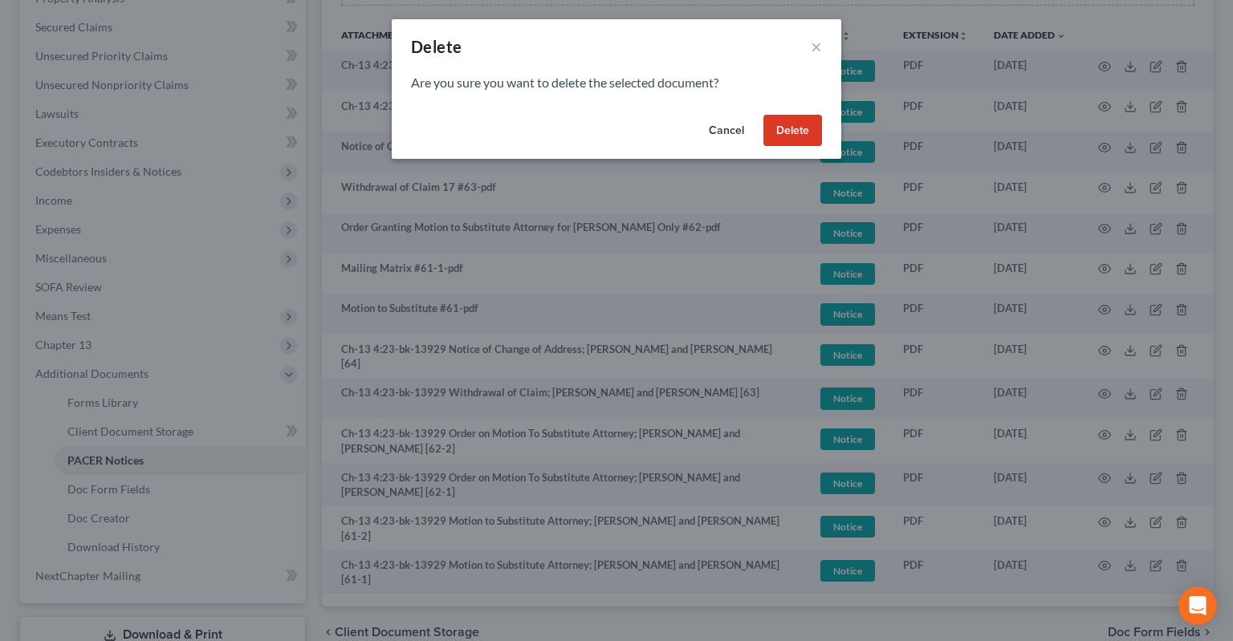
click at [800, 124] on button "Delete" at bounding box center [792, 131] width 59 height 32
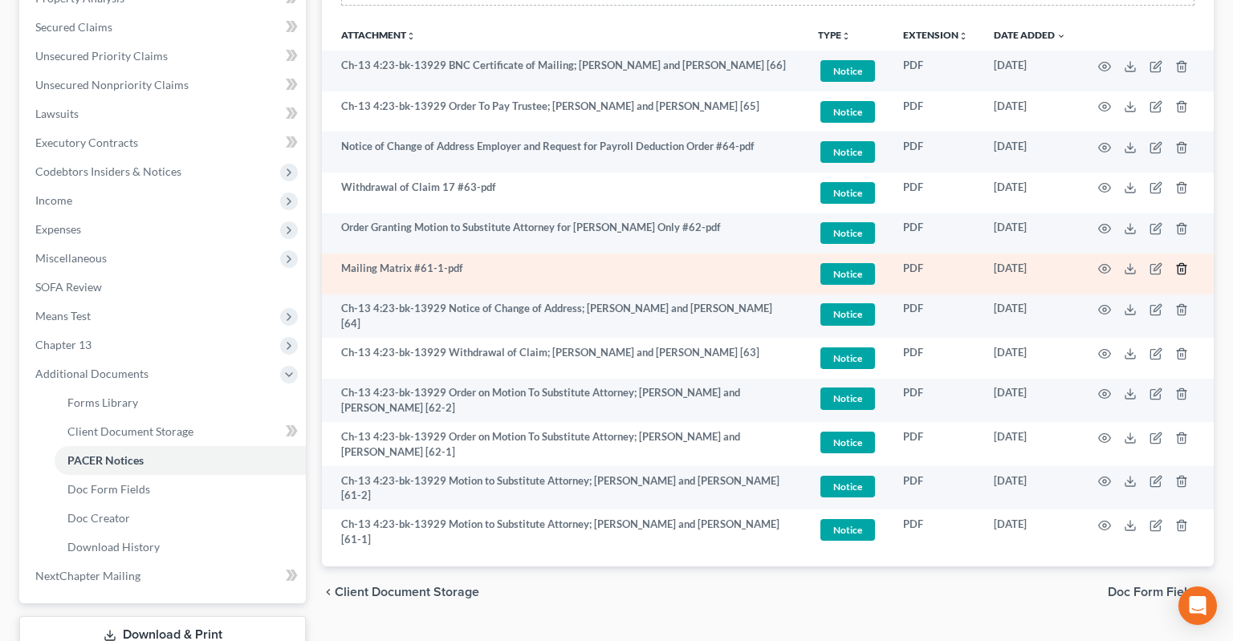
click at [1183, 264] on icon "button" at bounding box center [1181, 269] width 7 height 10
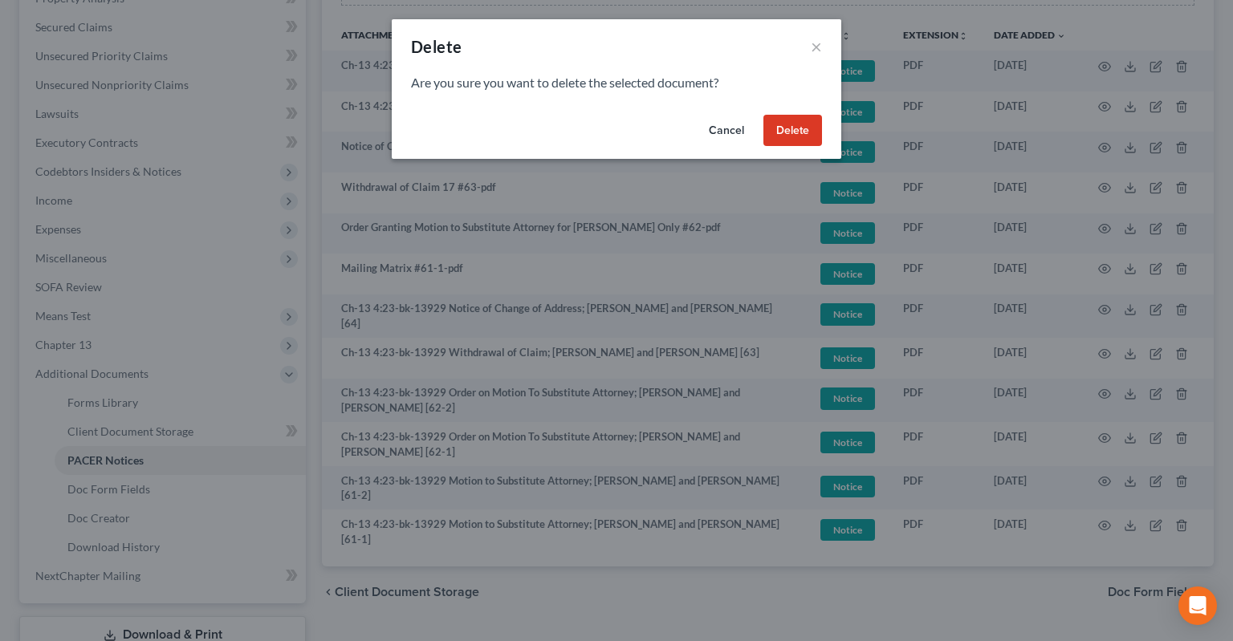
click at [808, 123] on button "Delete" at bounding box center [792, 131] width 59 height 32
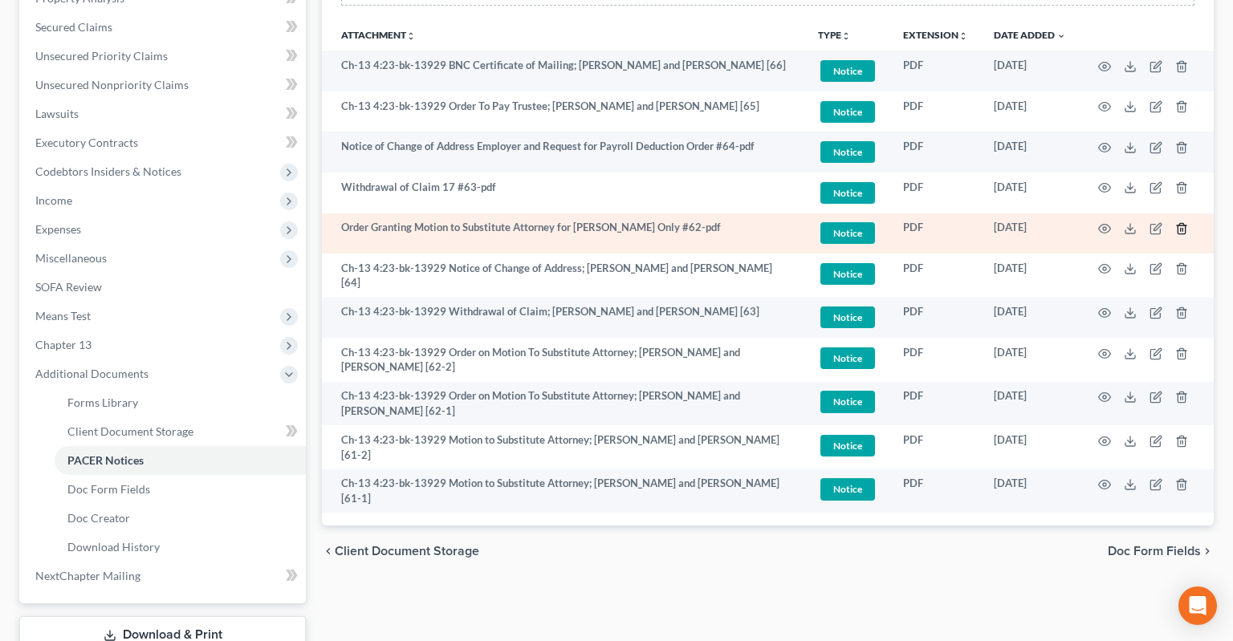
click at [1184, 222] on icon "button" at bounding box center [1181, 228] width 13 height 13
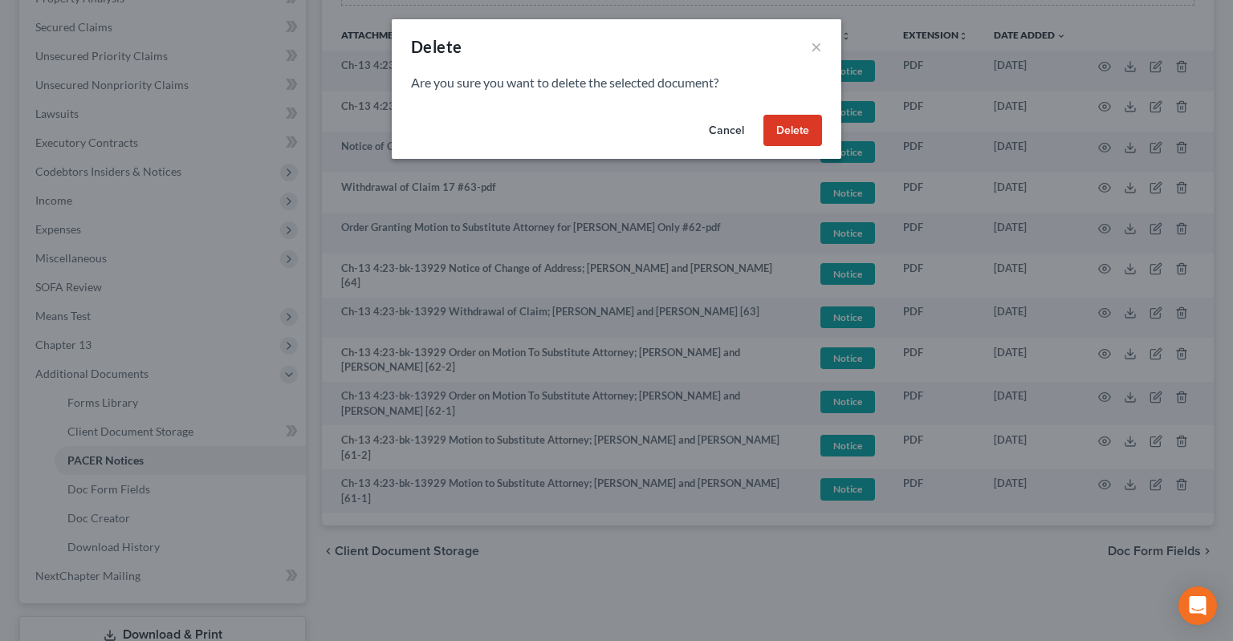
click at [796, 127] on button "Delete" at bounding box center [792, 131] width 59 height 32
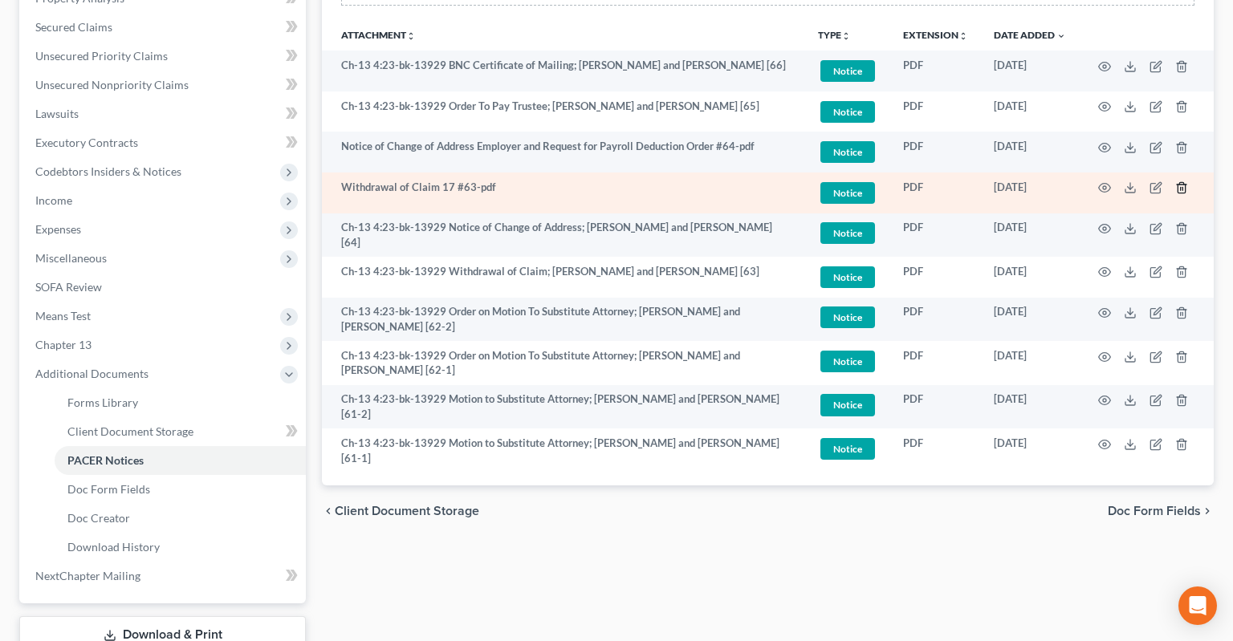
click at [1182, 181] on icon "button" at bounding box center [1181, 187] width 13 height 13
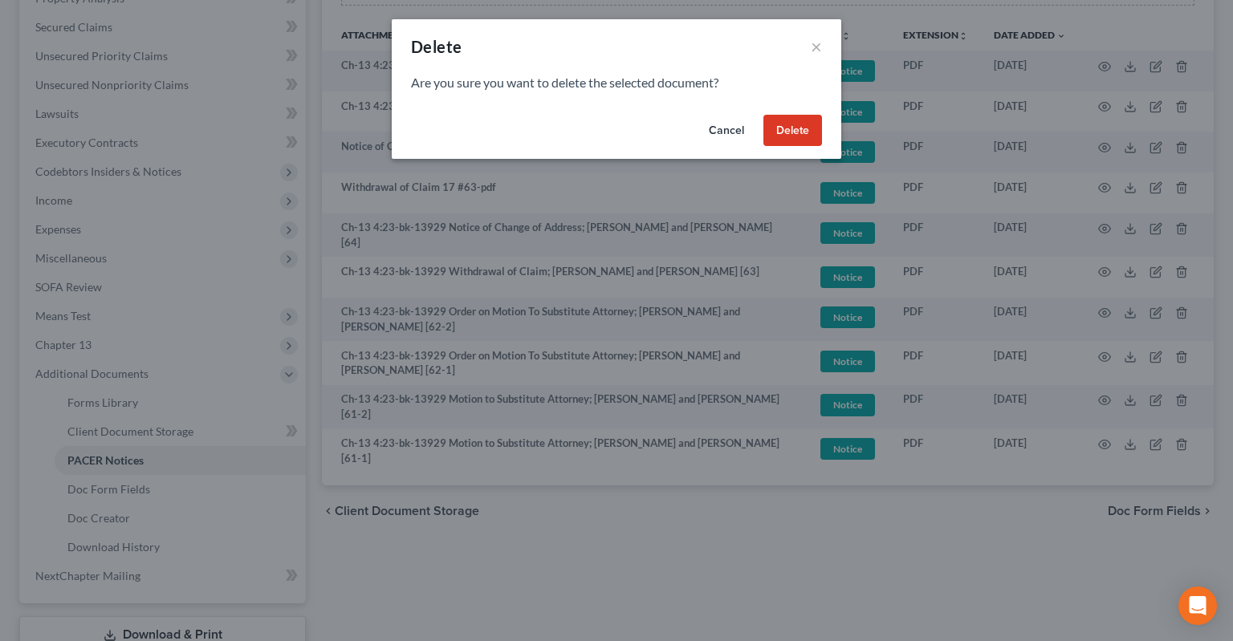
click at [788, 131] on button "Delete" at bounding box center [792, 131] width 59 height 32
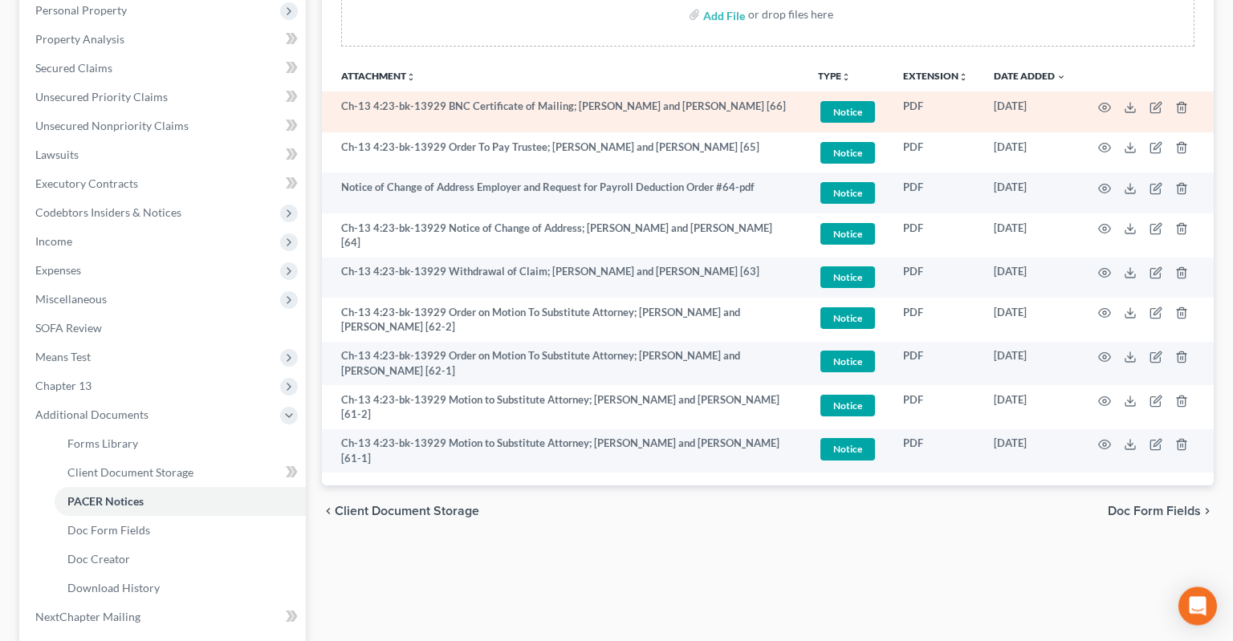
scroll to position [300, 0]
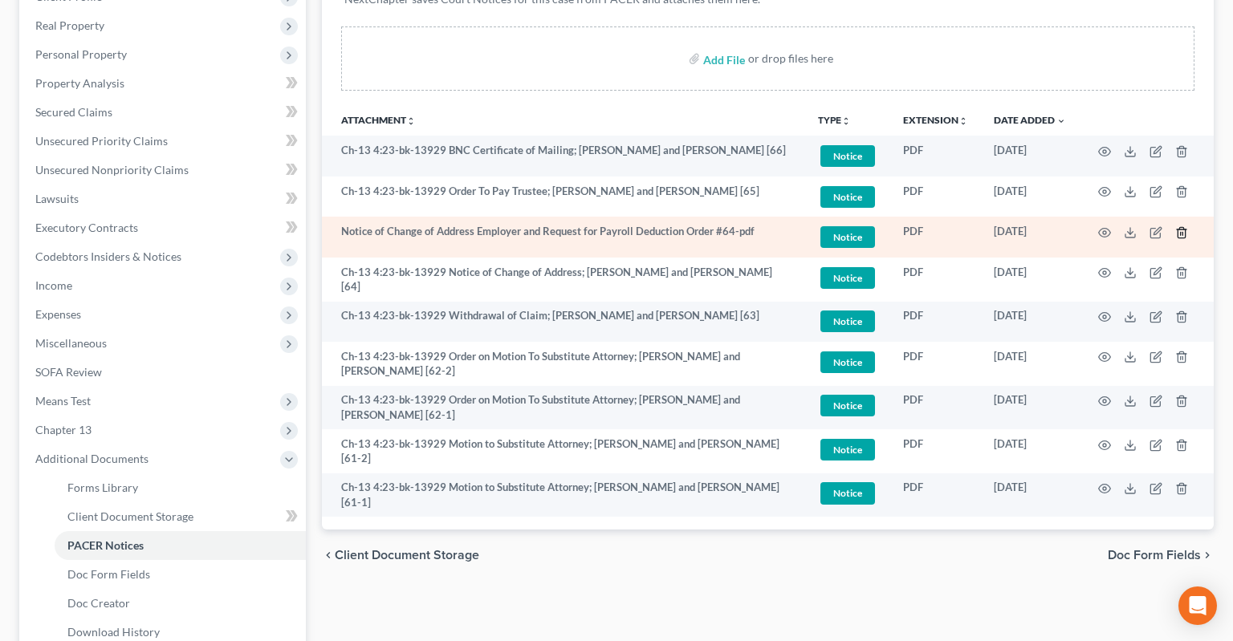
click at [1177, 226] on icon "button" at bounding box center [1181, 232] width 13 height 13
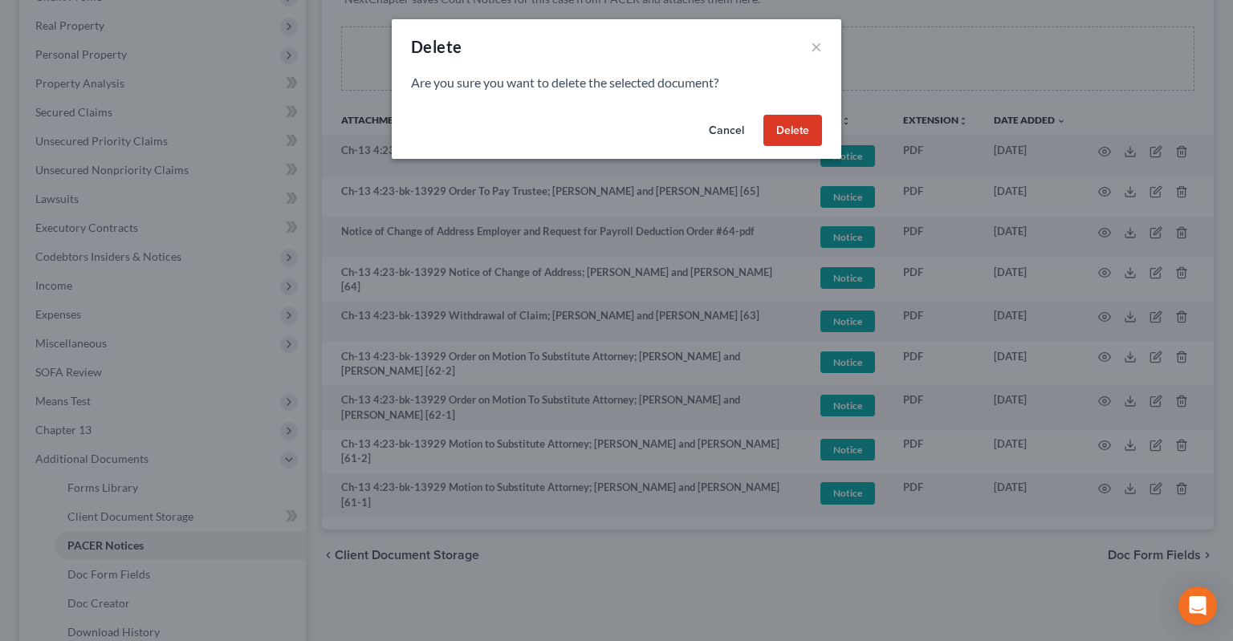
click at [811, 124] on button "Delete" at bounding box center [792, 131] width 59 height 32
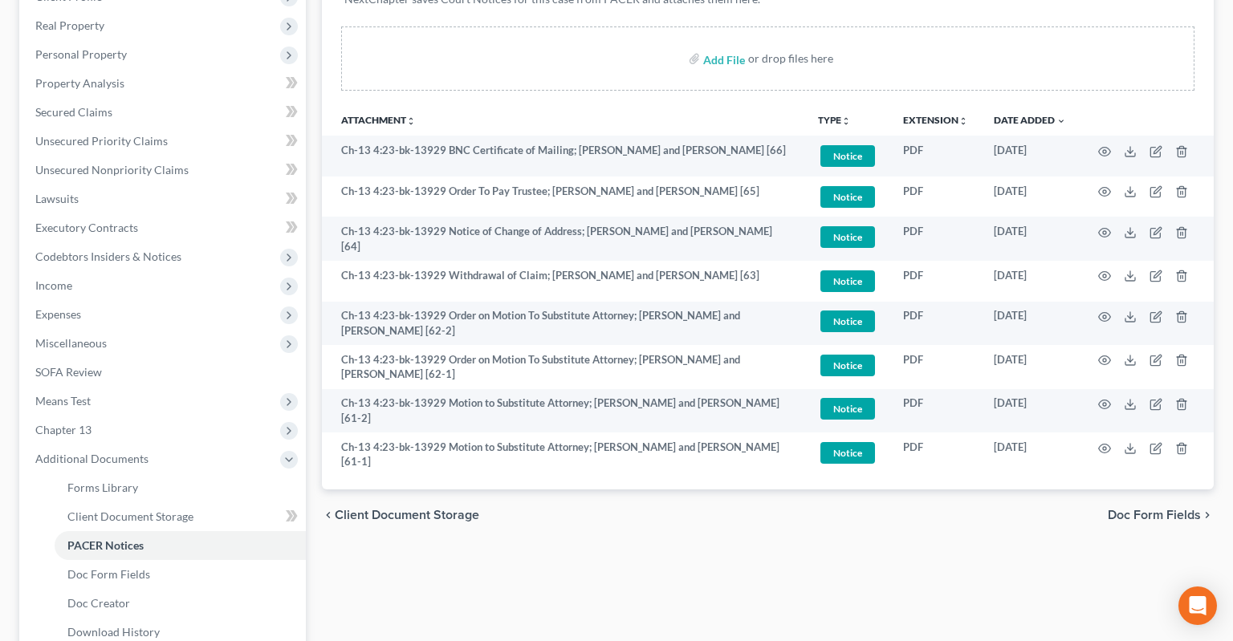
click at [725, 506] on div "chevron_left Client Document Storage Doc Form Fields chevron_right" at bounding box center [768, 515] width 892 height 51
click at [139, 300] on span "Expenses" at bounding box center [163, 314] width 283 height 29
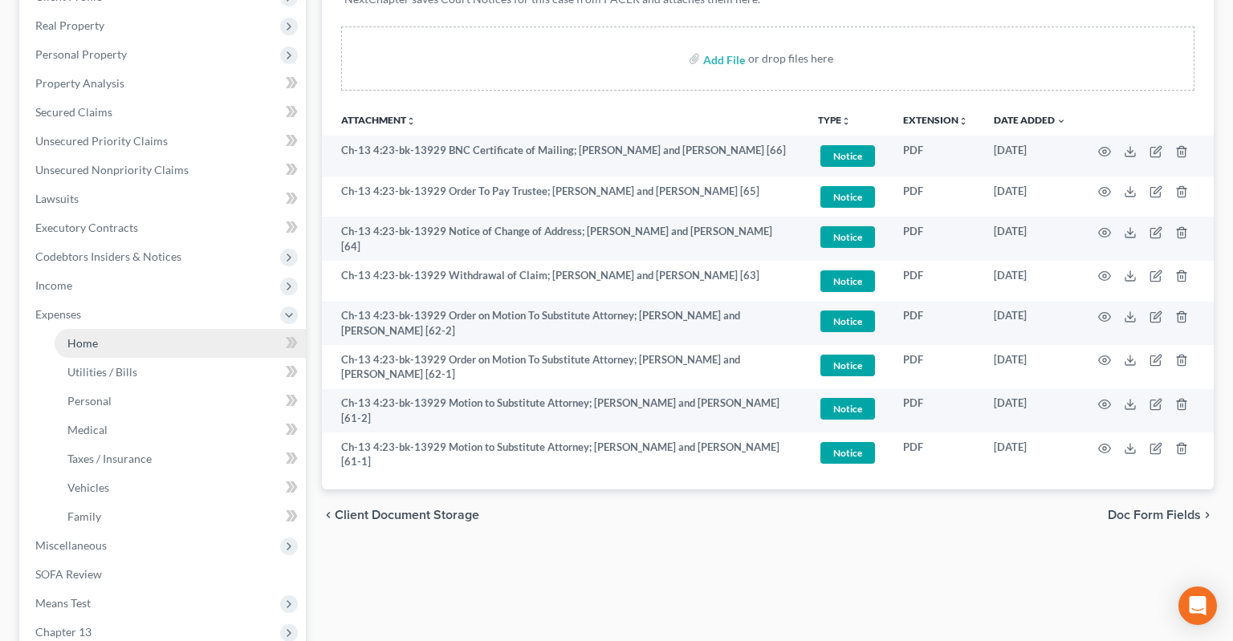
click at [189, 329] on link "Home" at bounding box center [180, 343] width 251 height 29
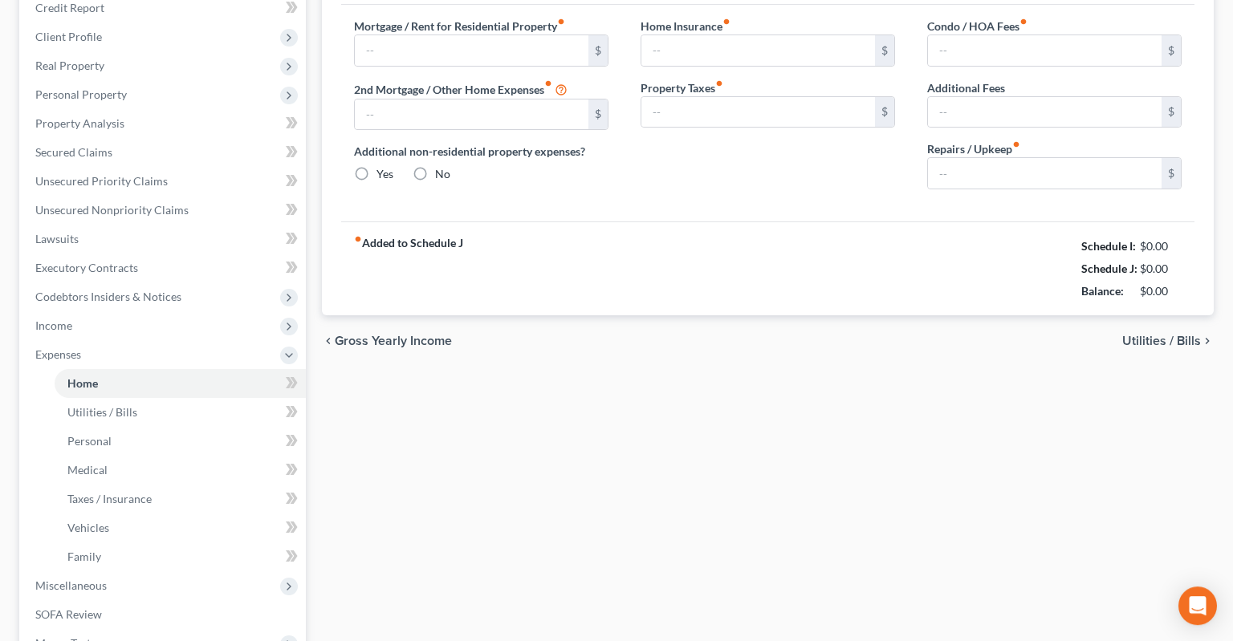
type input "575.00"
type input "0.00"
radio input "true"
type input "0.00"
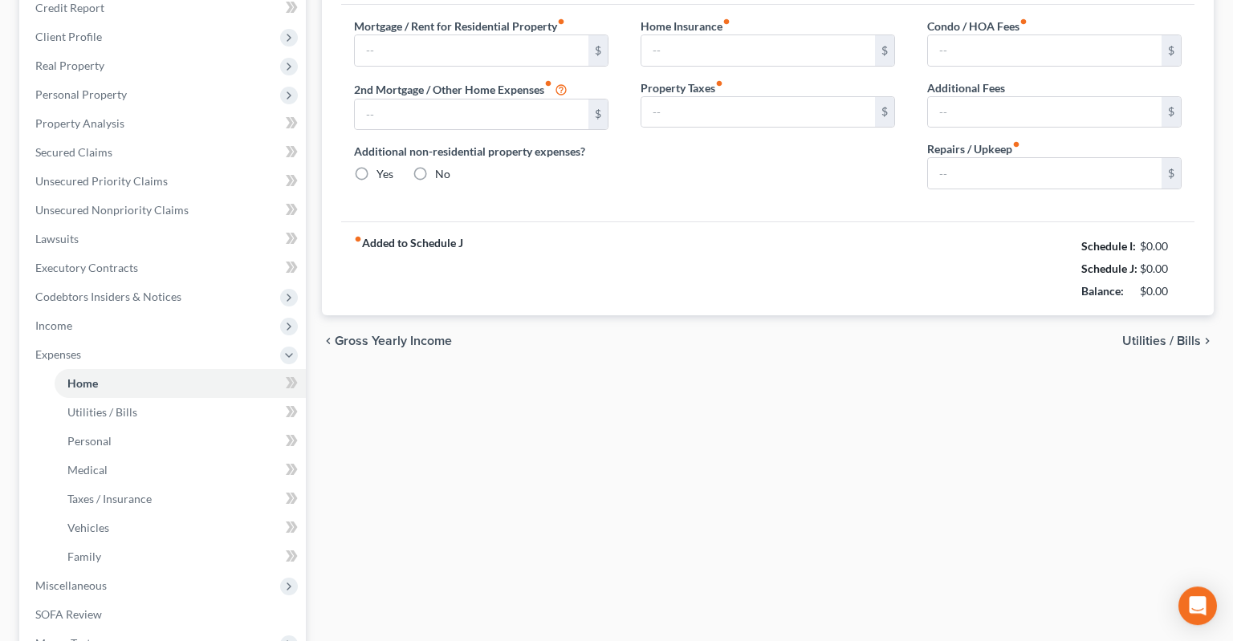
type input "0.00"
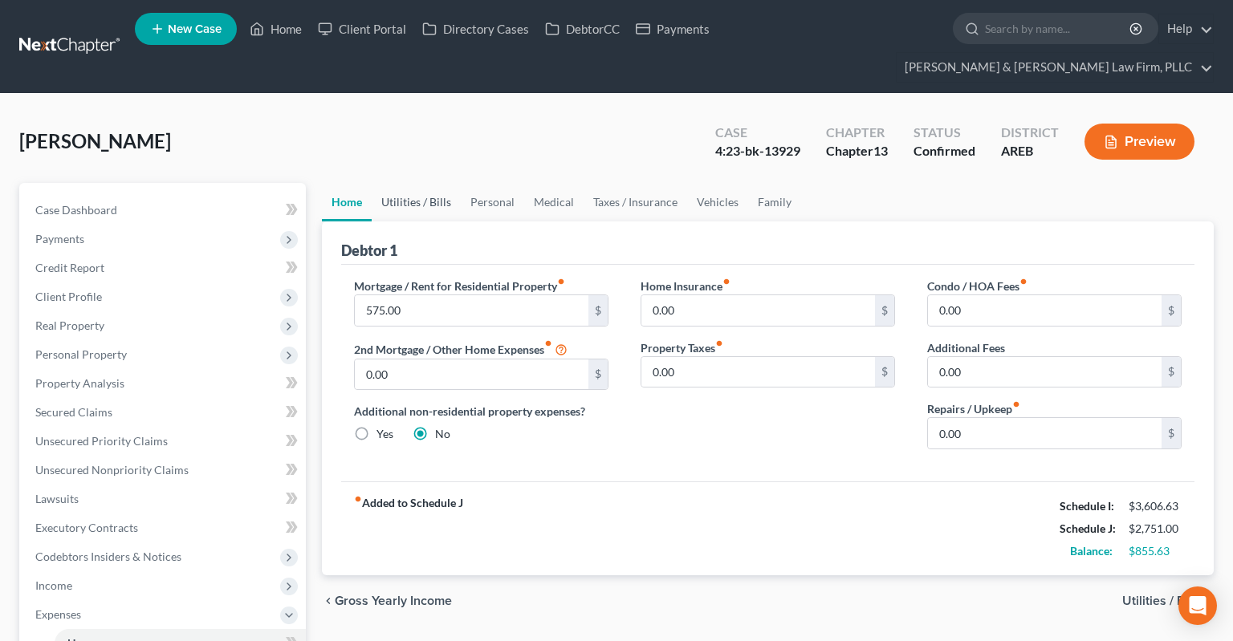
click at [428, 183] on link "Utilities / Bills" at bounding box center [416, 202] width 89 height 39
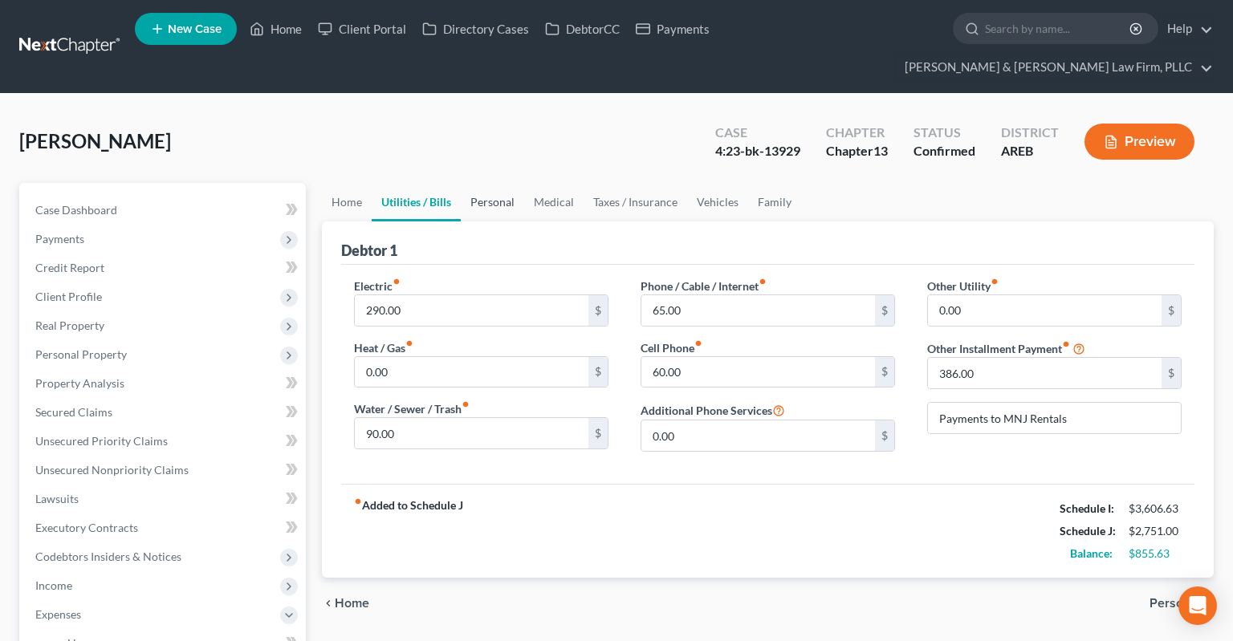
click at [467, 183] on link "Personal" at bounding box center [492, 202] width 63 height 39
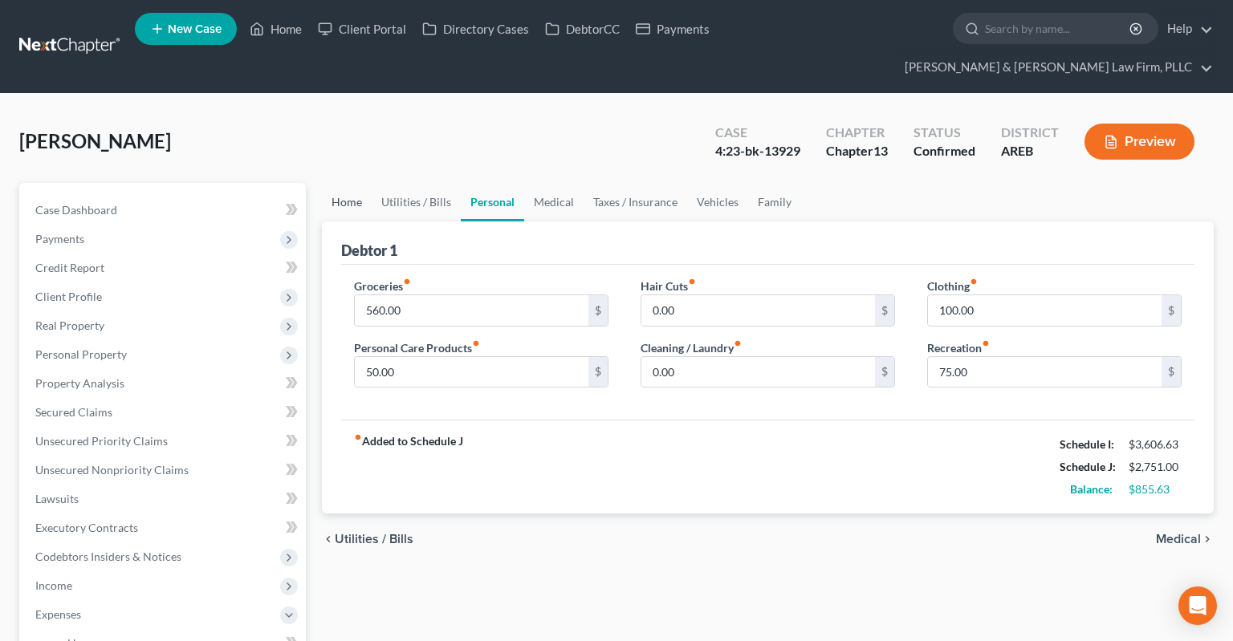
click at [352, 183] on link "Home" at bounding box center [347, 202] width 50 height 39
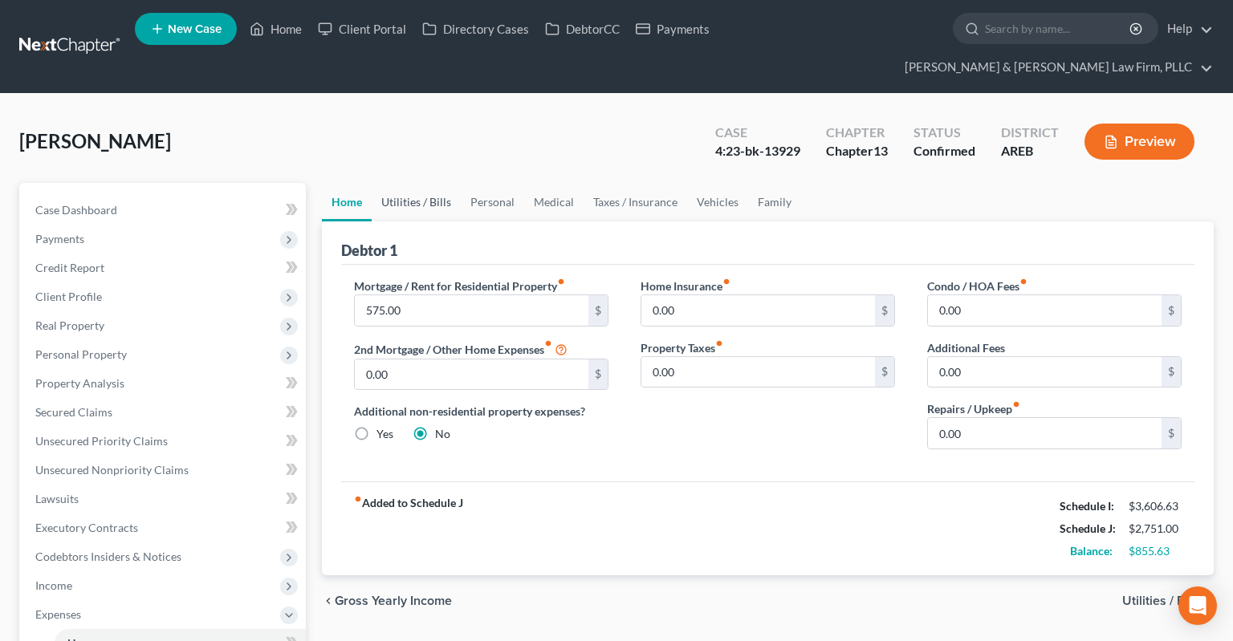
click at [400, 183] on link "Utilities / Bills" at bounding box center [416, 202] width 89 height 39
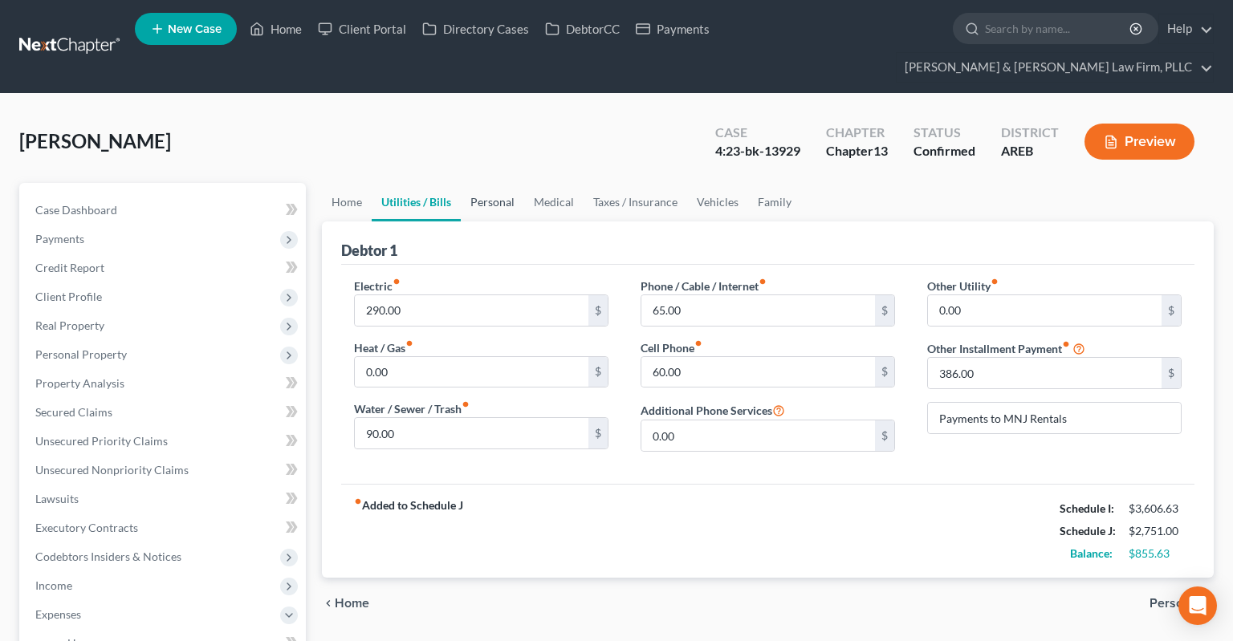
click at [468, 183] on link "Personal" at bounding box center [492, 202] width 63 height 39
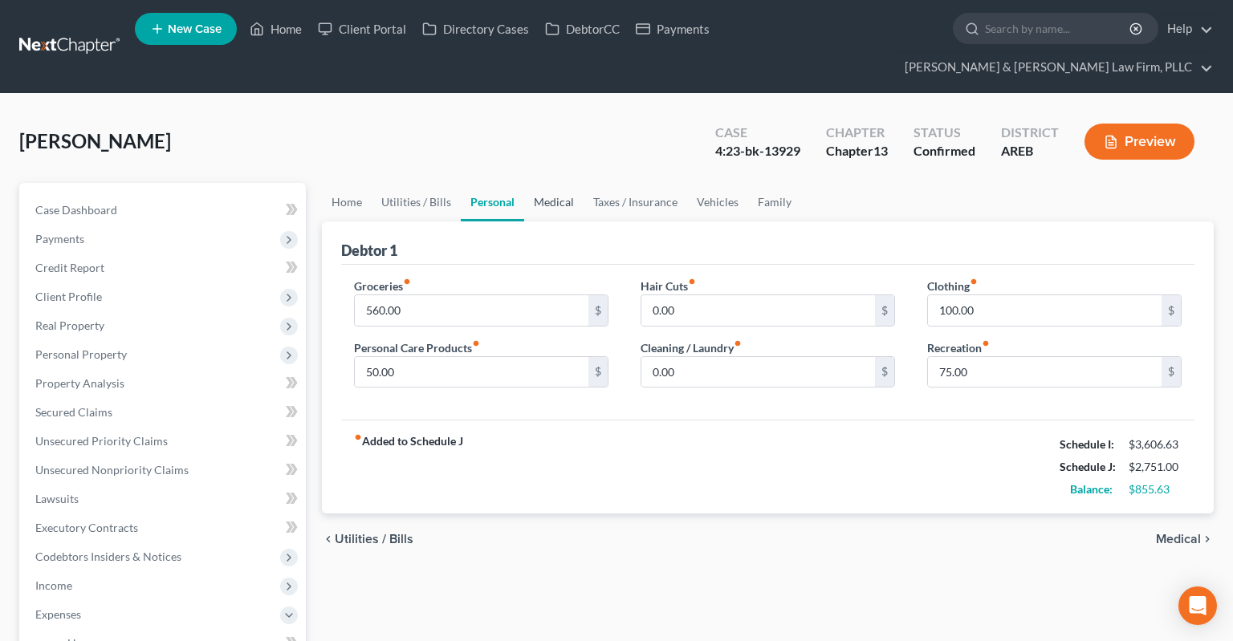
click at [566, 183] on link "Medical" at bounding box center [553, 202] width 59 height 39
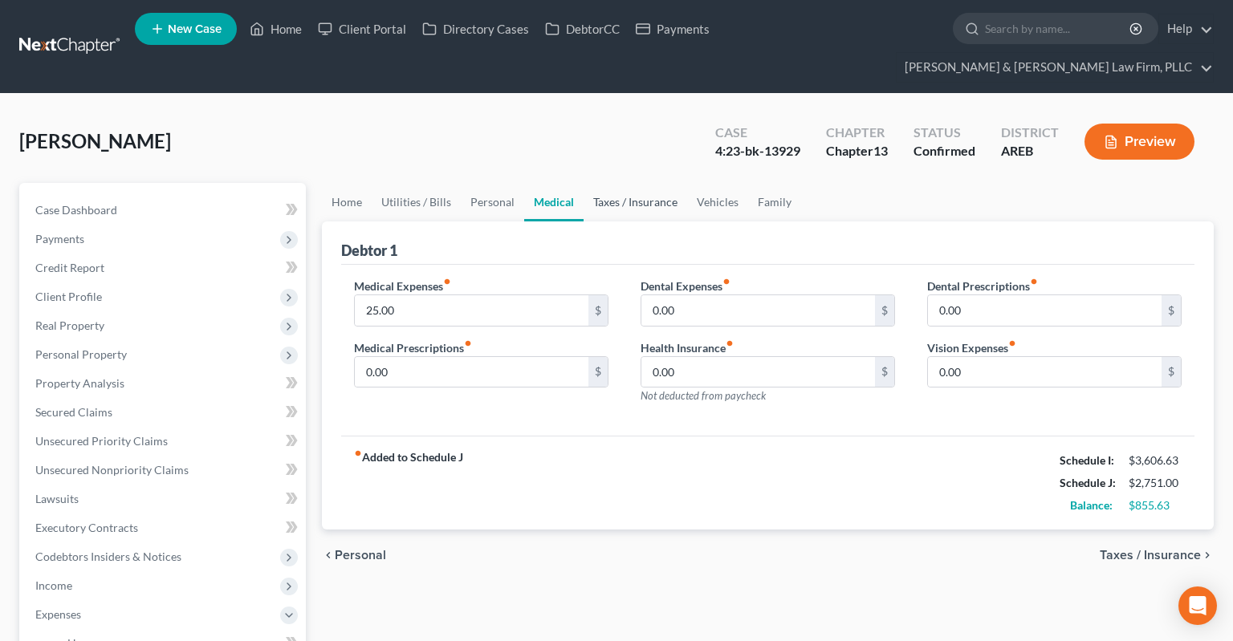
click at [631, 183] on link "Taxes / Insurance" at bounding box center [636, 202] width 104 height 39
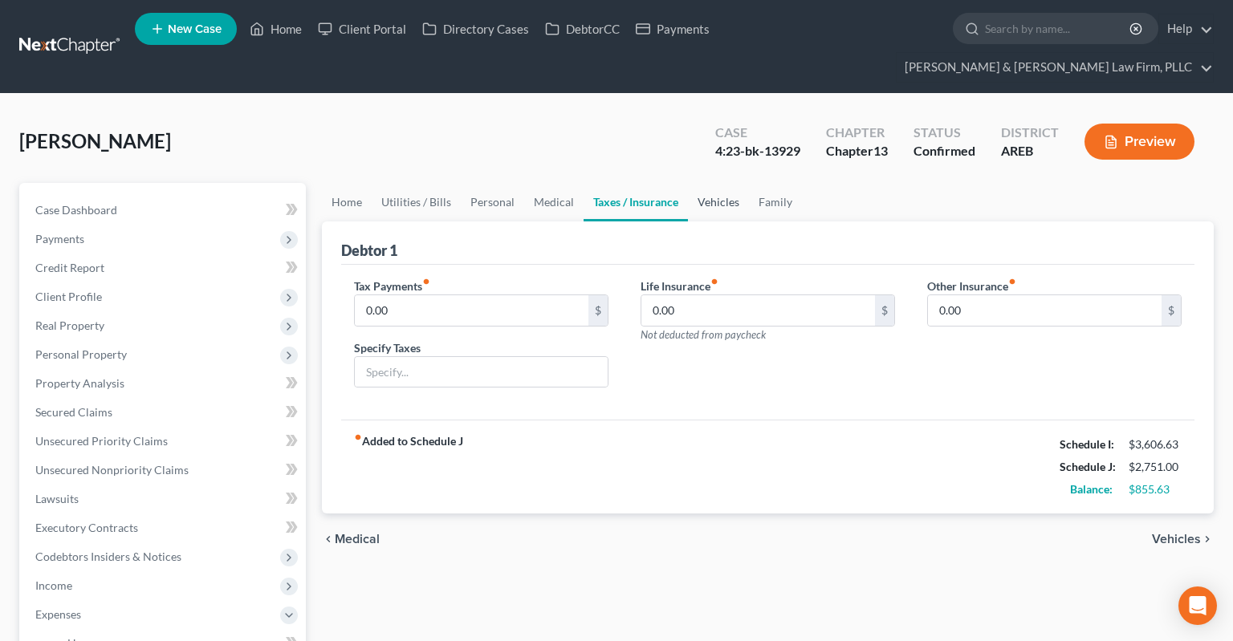
click at [714, 183] on link "Vehicles" at bounding box center [718, 202] width 61 height 39
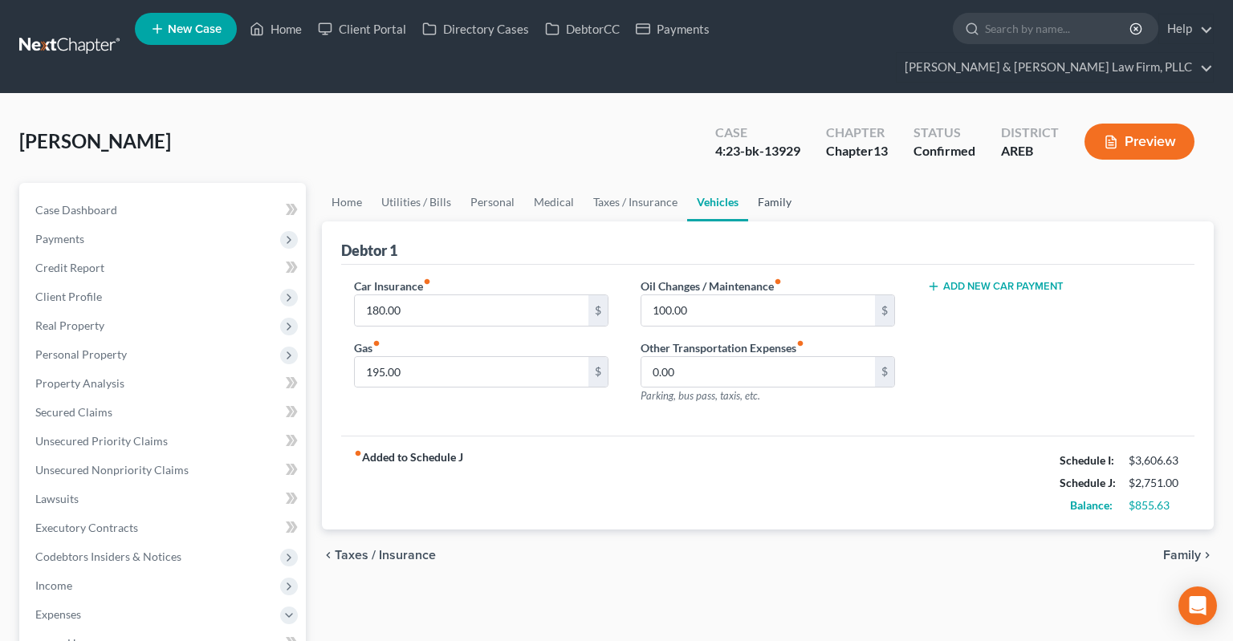
click at [771, 183] on link "Family" at bounding box center [774, 202] width 53 height 39
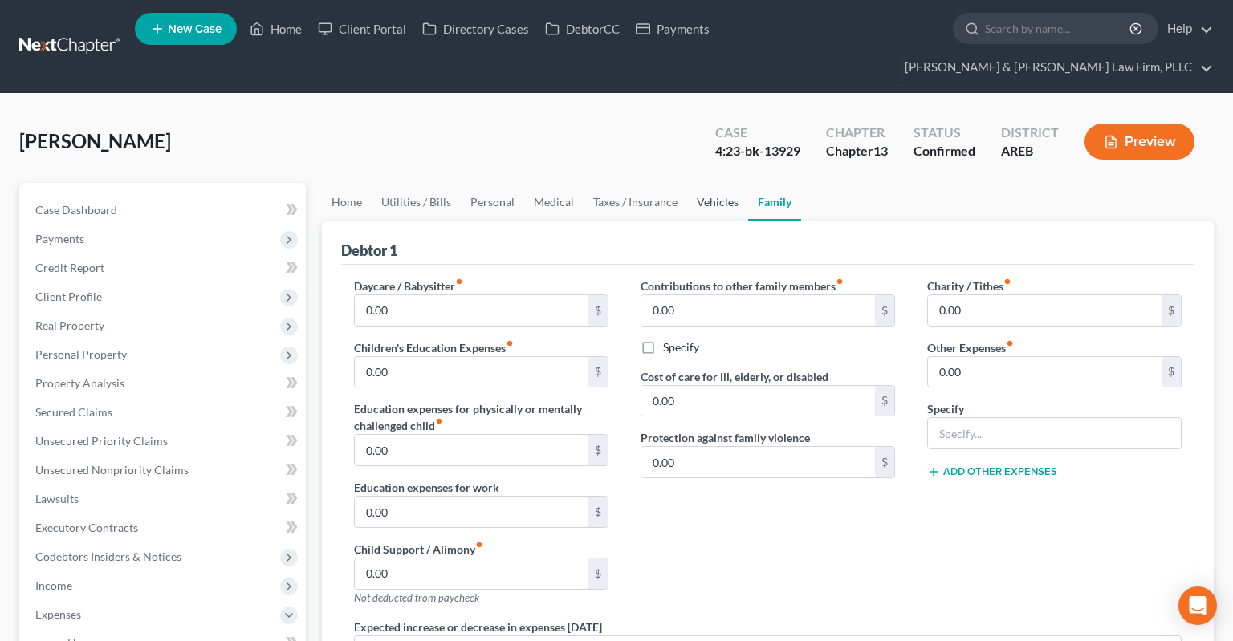
click at [728, 183] on link "Vehicles" at bounding box center [717, 202] width 61 height 39
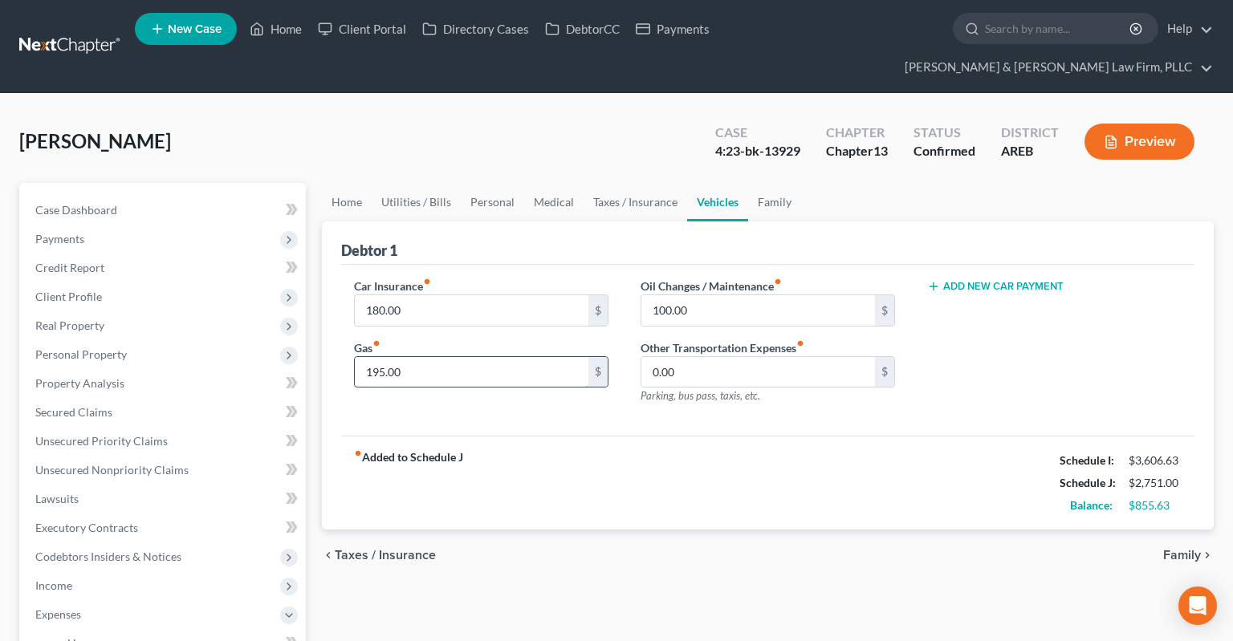
click at [487, 357] on input "195.00" at bounding box center [472, 372] width 234 height 31
type input "200"
click at [613, 186] on link "Taxes / Insurance" at bounding box center [636, 202] width 104 height 39
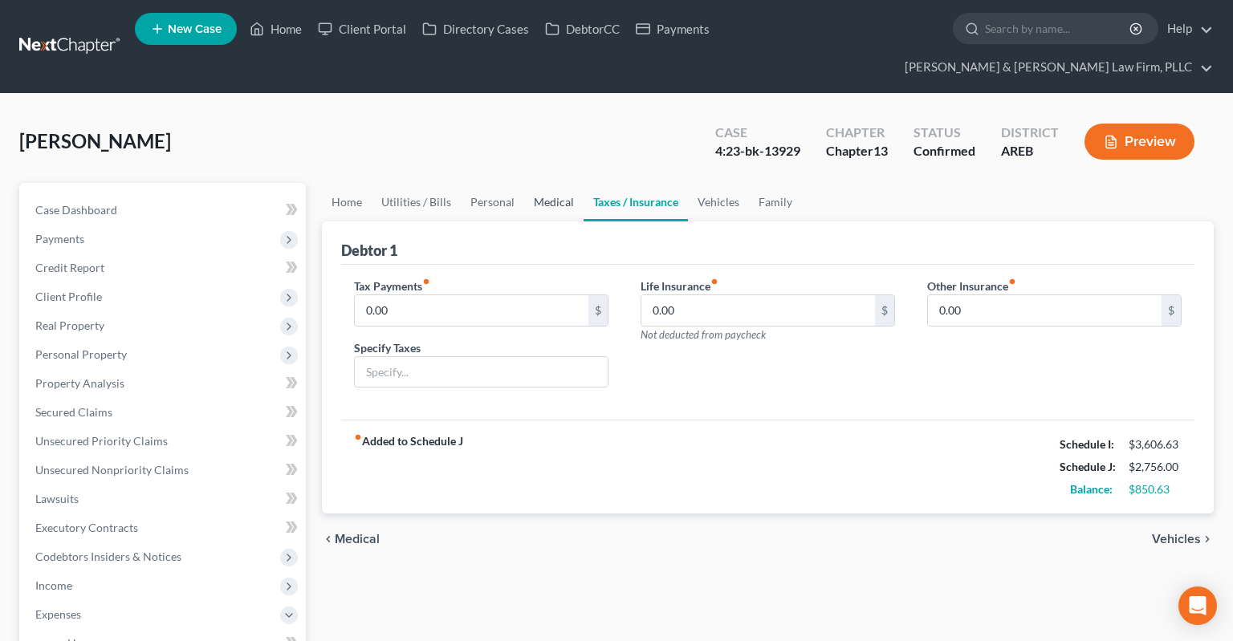
click at [562, 183] on link "Medical" at bounding box center [553, 202] width 59 height 39
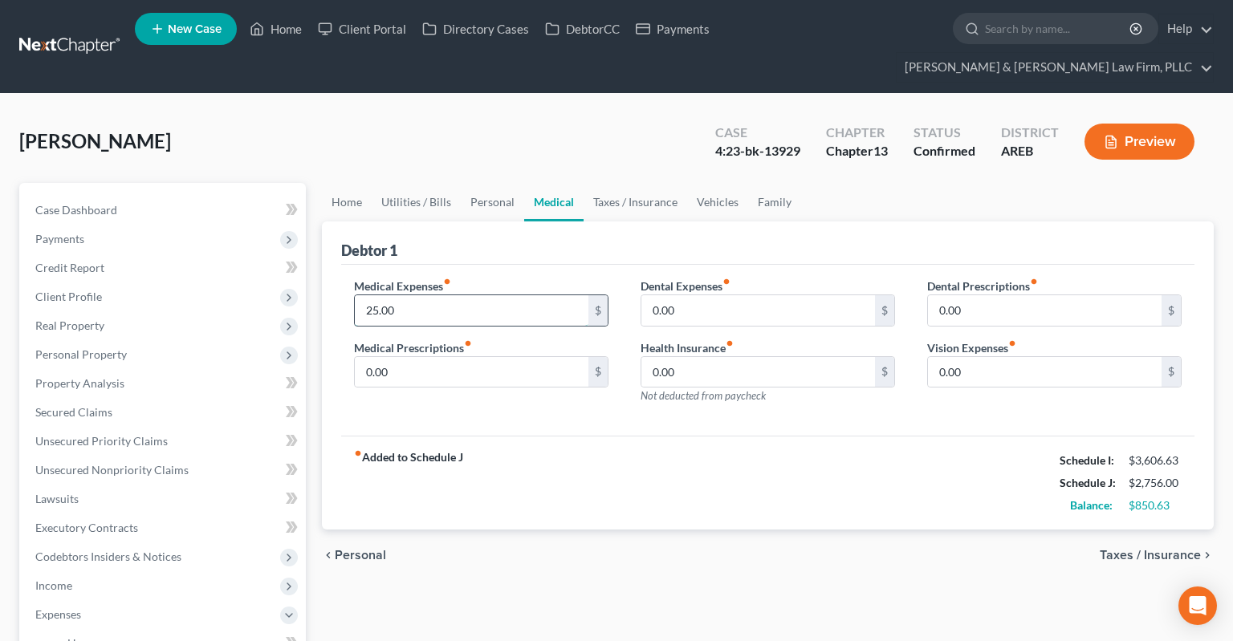
click at [483, 295] on input "25.00" at bounding box center [472, 310] width 234 height 31
type input "30"
click at [482, 183] on link "Personal" at bounding box center [492, 202] width 63 height 39
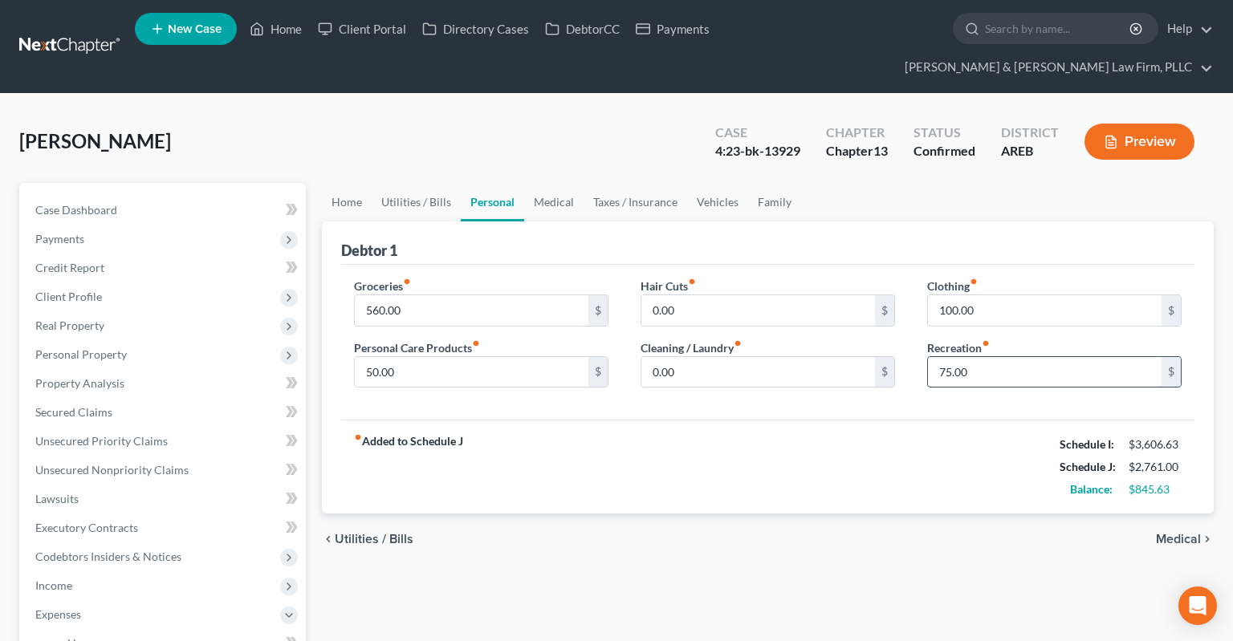
drag, startPoint x: 968, startPoint y: 340, endPoint x: 978, endPoint y: 340, distance: 9.6
click at [973, 357] on input "75.00" at bounding box center [1045, 372] width 234 height 31
type input "80"
click at [435, 183] on link "Utilities / Bills" at bounding box center [416, 202] width 89 height 39
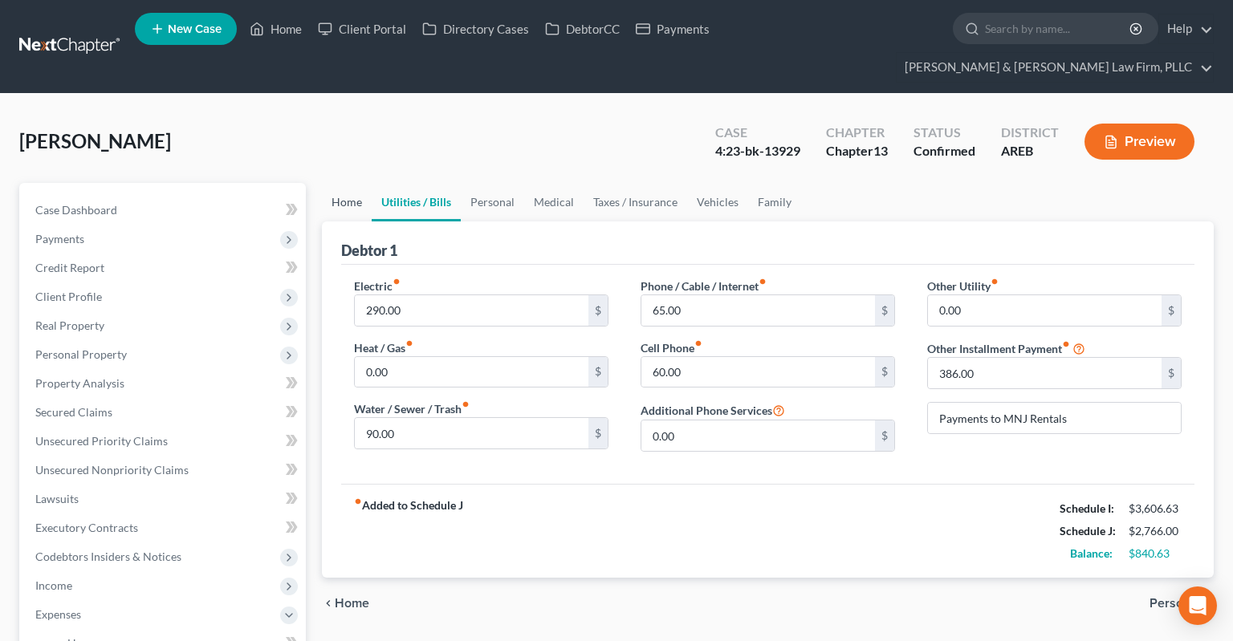
click at [365, 183] on link "Home" at bounding box center [347, 202] width 50 height 39
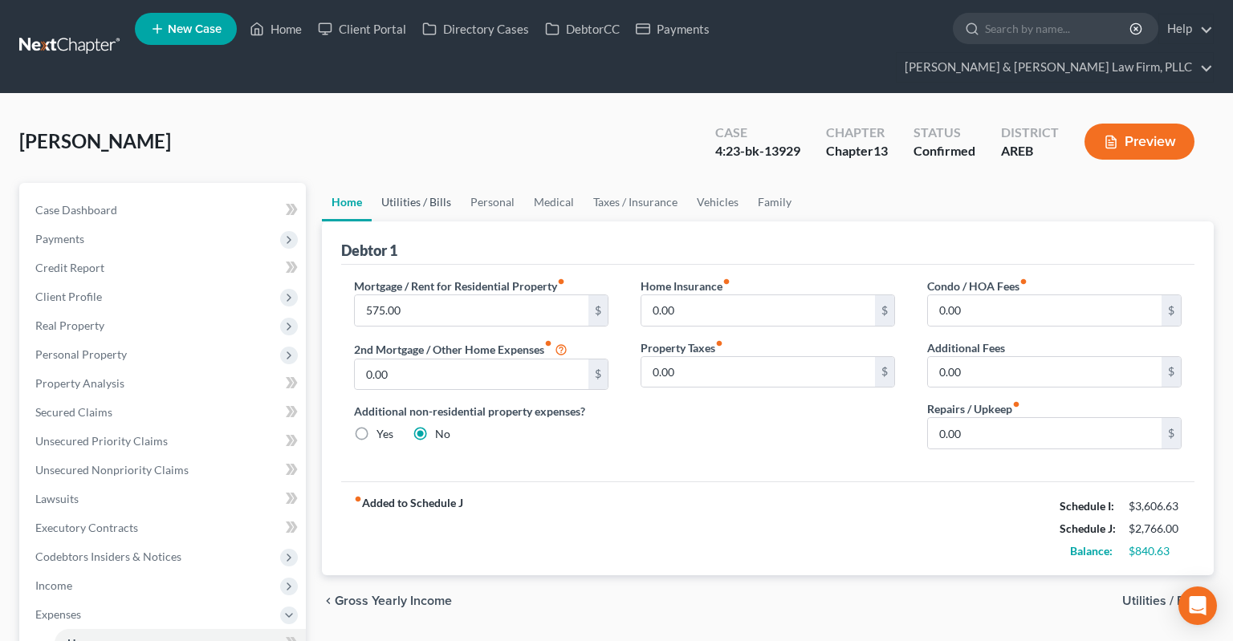
click at [395, 183] on link "Utilities / Bills" at bounding box center [416, 202] width 89 height 39
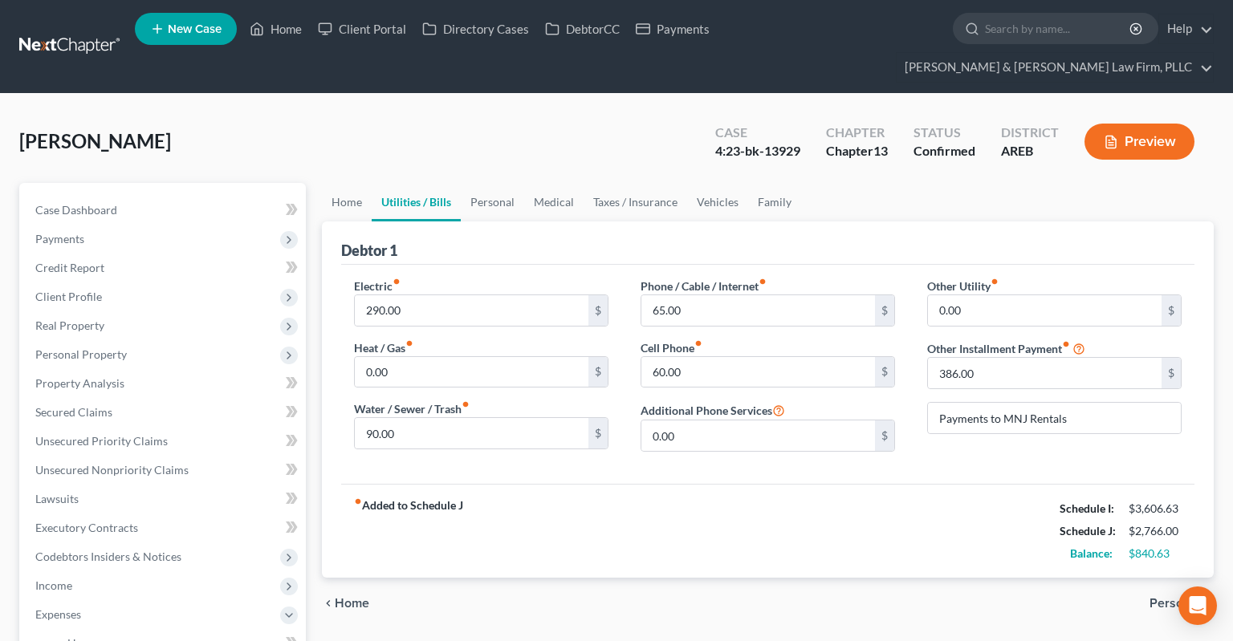
click at [451, 183] on link "Utilities / Bills" at bounding box center [416, 202] width 89 height 39
click at [477, 183] on link "Personal" at bounding box center [492, 202] width 63 height 39
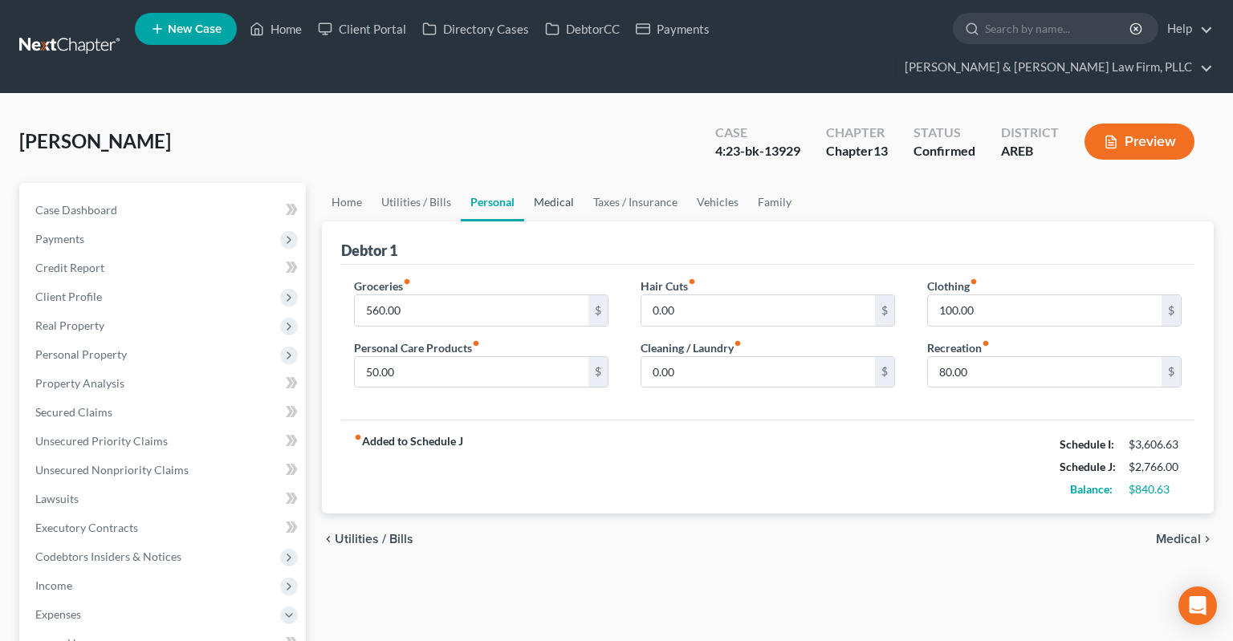
click at [542, 183] on link "Medical" at bounding box center [553, 202] width 59 height 39
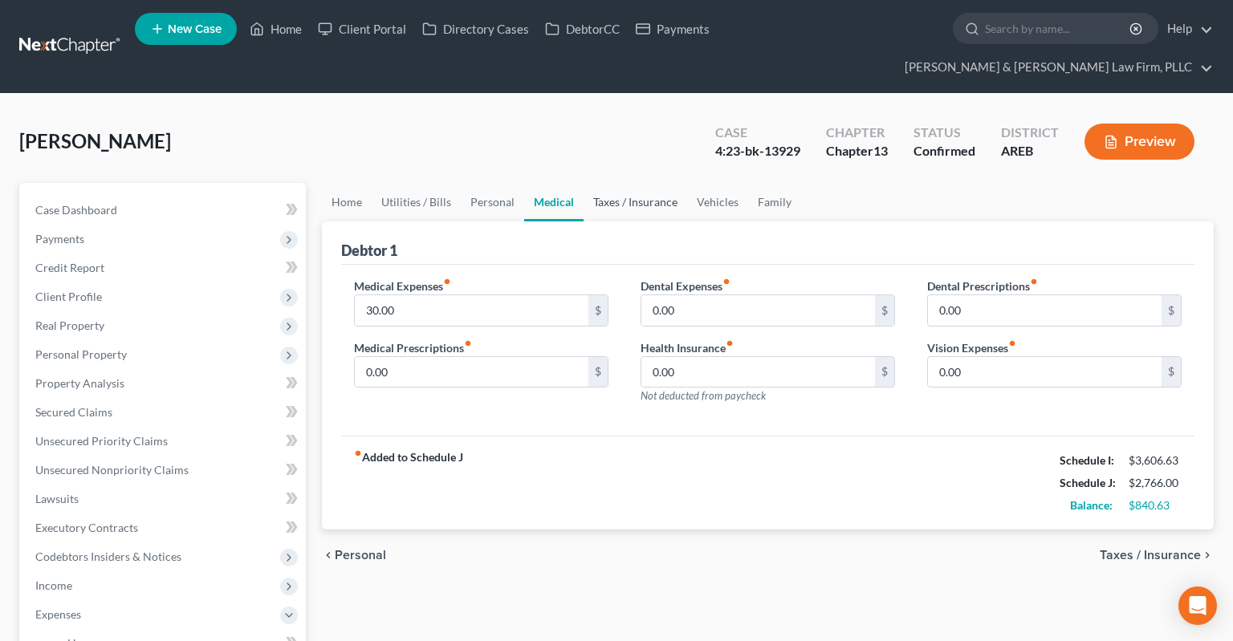
click at [616, 187] on link "Taxes / Insurance" at bounding box center [636, 202] width 104 height 39
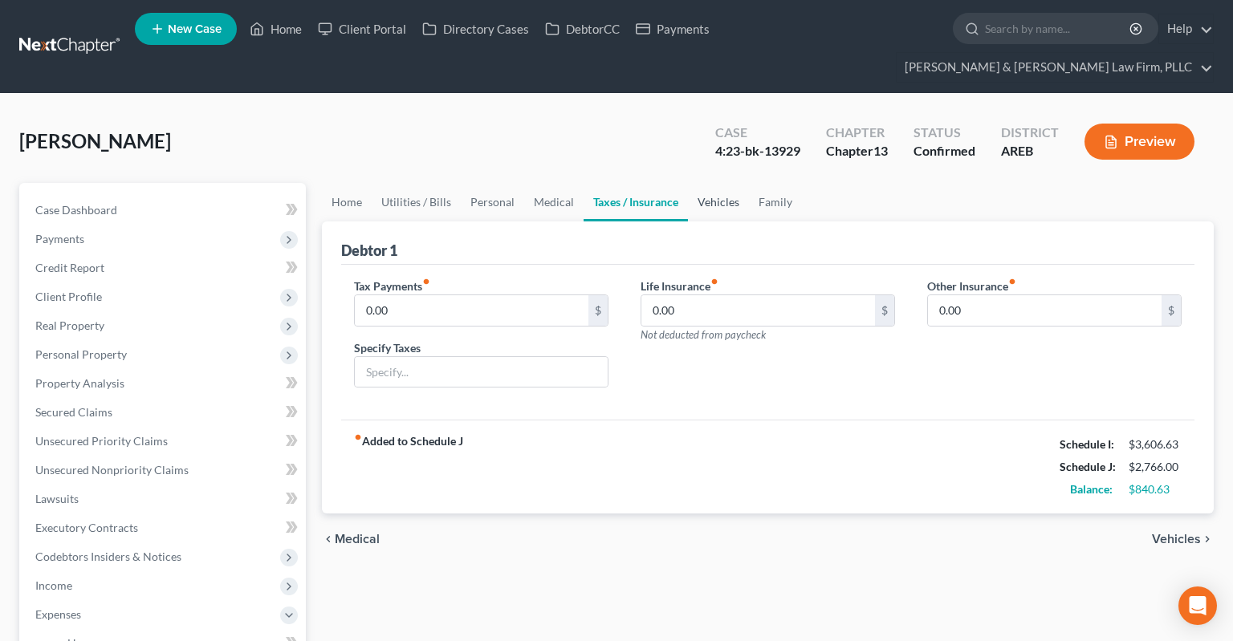
click at [724, 185] on link "Vehicles" at bounding box center [718, 202] width 61 height 39
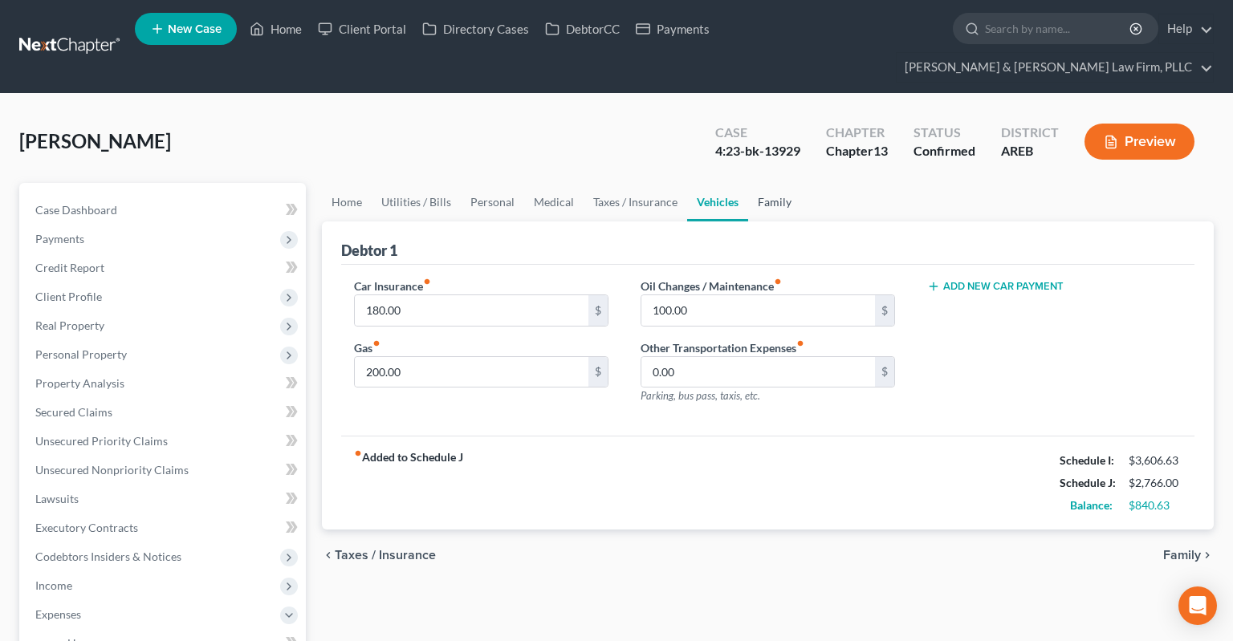
click at [780, 183] on link "Family" at bounding box center [774, 202] width 53 height 39
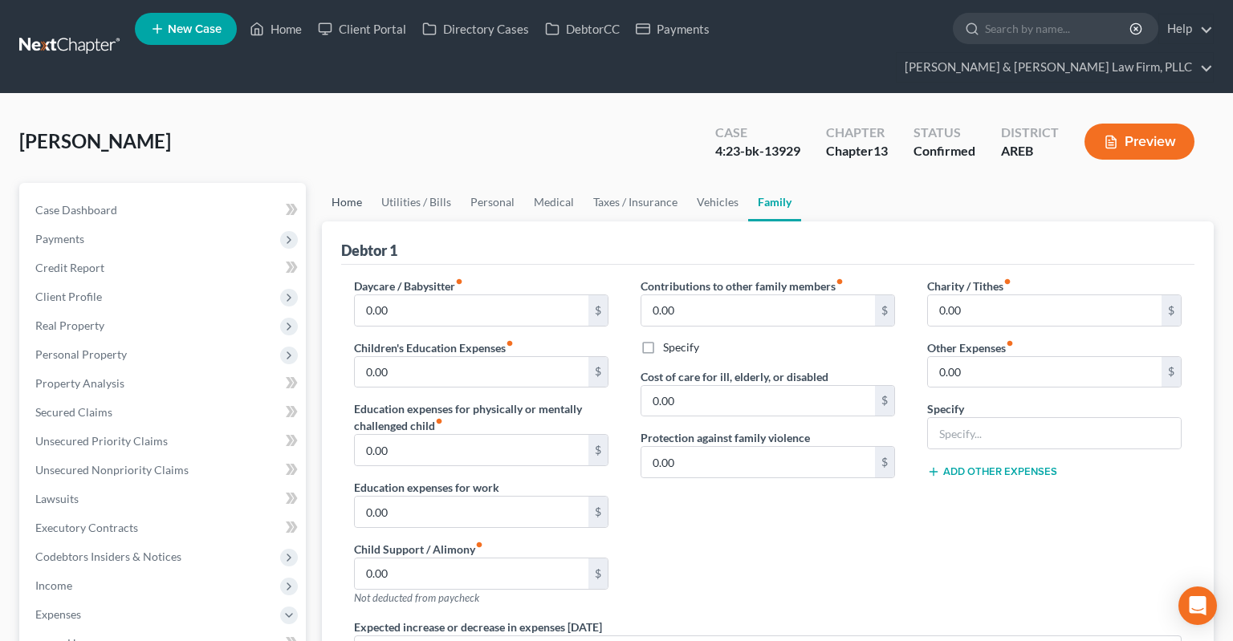
click at [352, 183] on link "Home" at bounding box center [347, 202] width 50 height 39
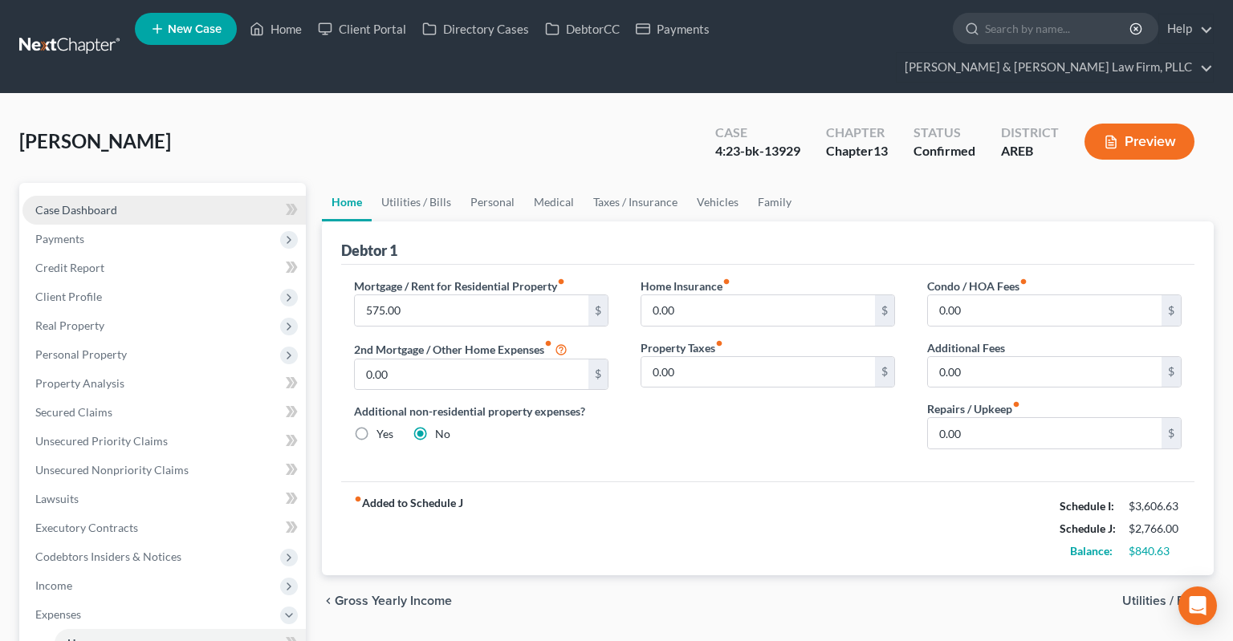
click at [195, 196] on link "Case Dashboard" at bounding box center [163, 210] width 283 height 29
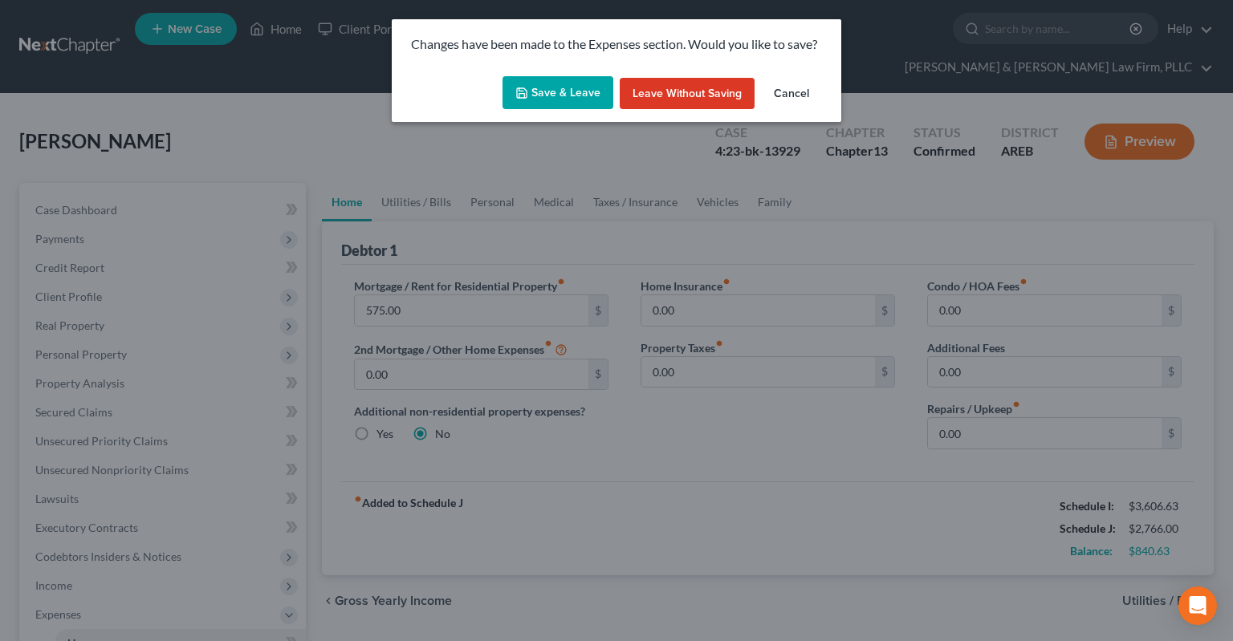
click at [560, 101] on button "Save & Leave" at bounding box center [558, 93] width 111 height 34
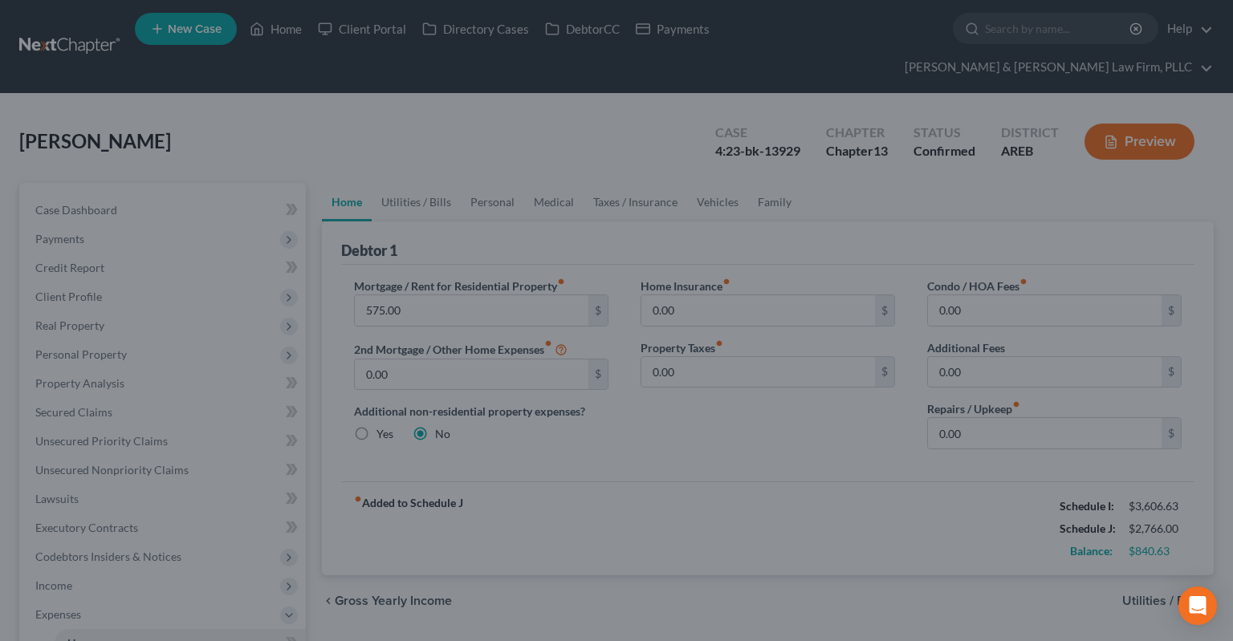
select select "1"
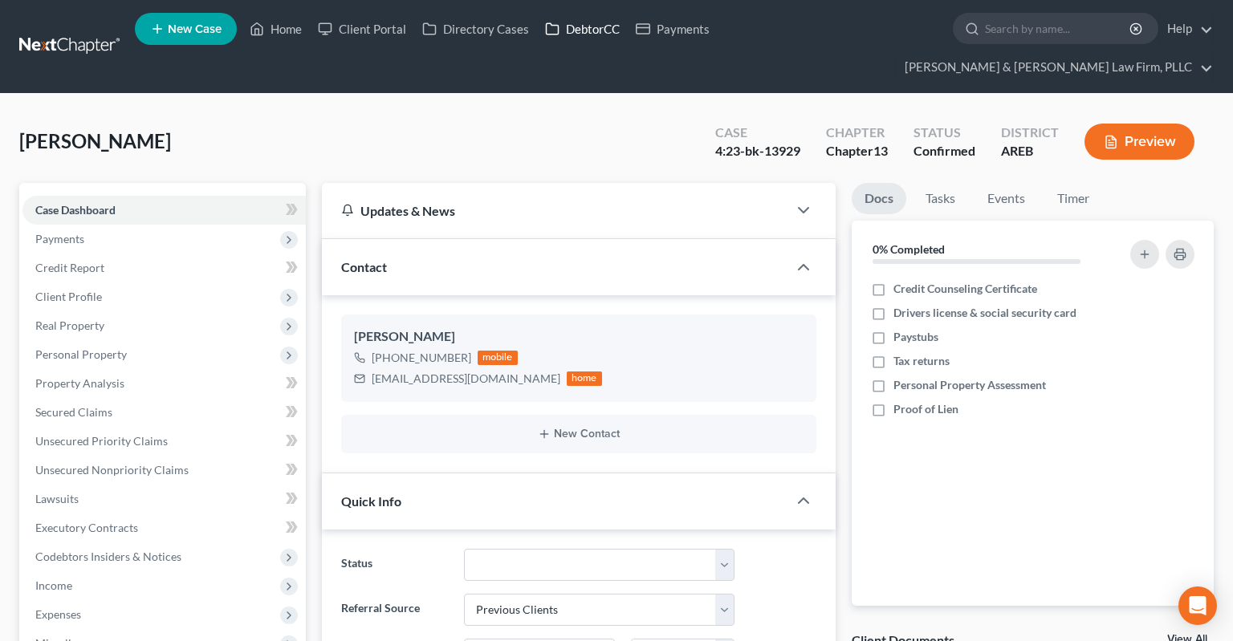
click at [561, 23] on link "DebtorCC" at bounding box center [582, 28] width 91 height 29
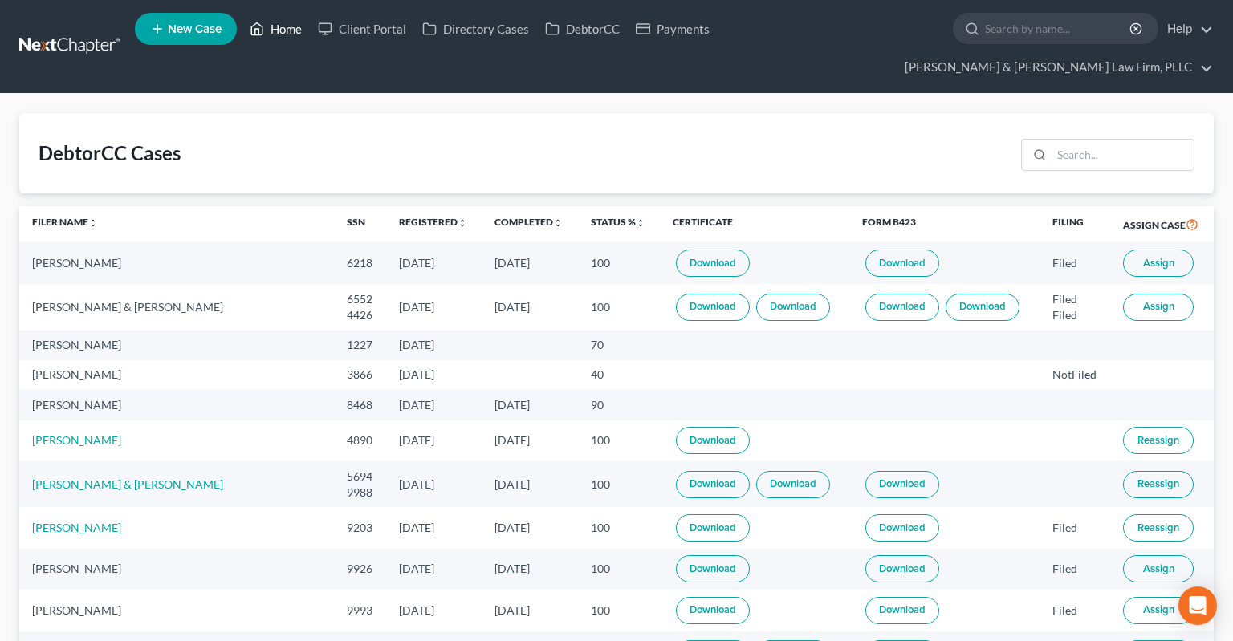
click at [273, 25] on link "Home" at bounding box center [276, 28] width 68 height 29
